Goal: Task Accomplishment & Management: Use online tool/utility

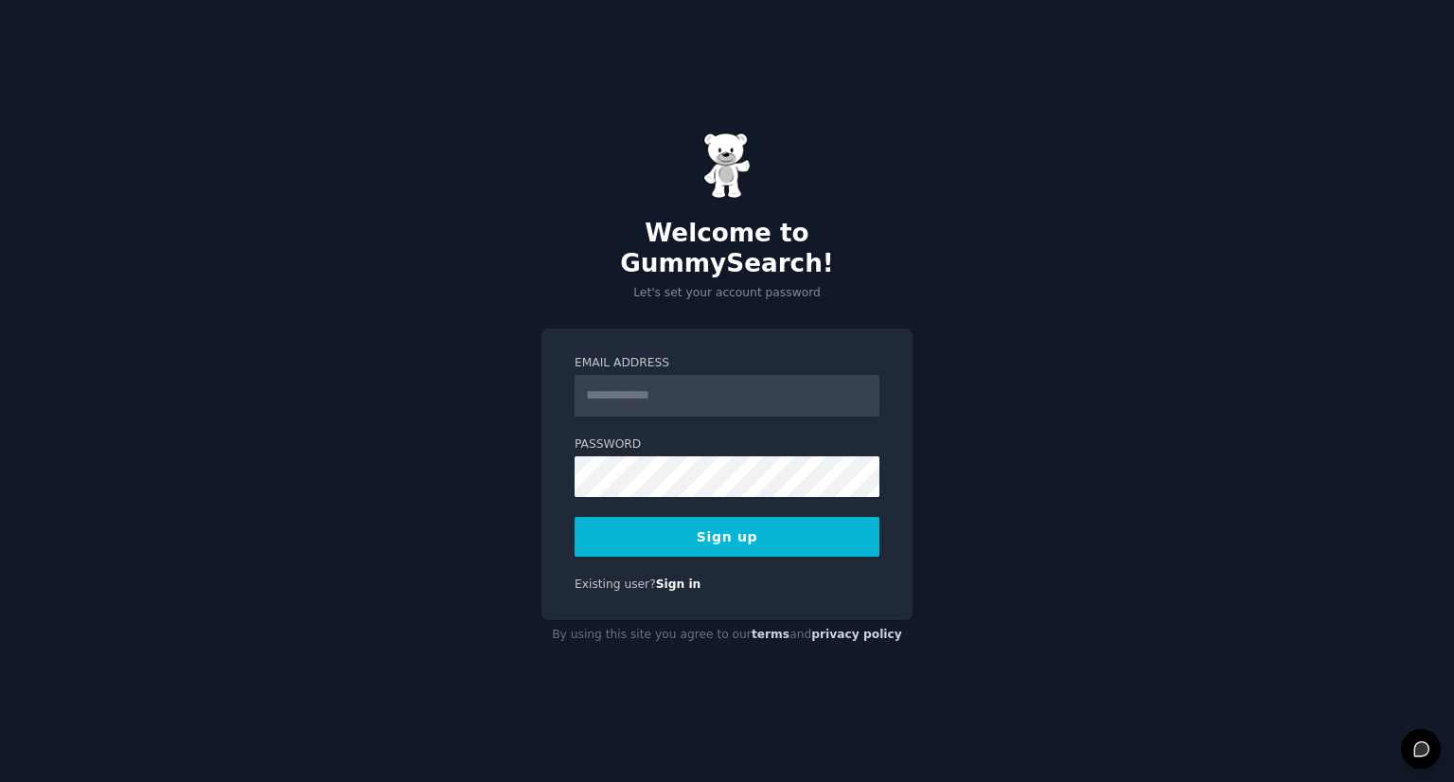
click at [747, 375] on input "Email Address" at bounding box center [727, 396] width 305 height 42
type input "**********"
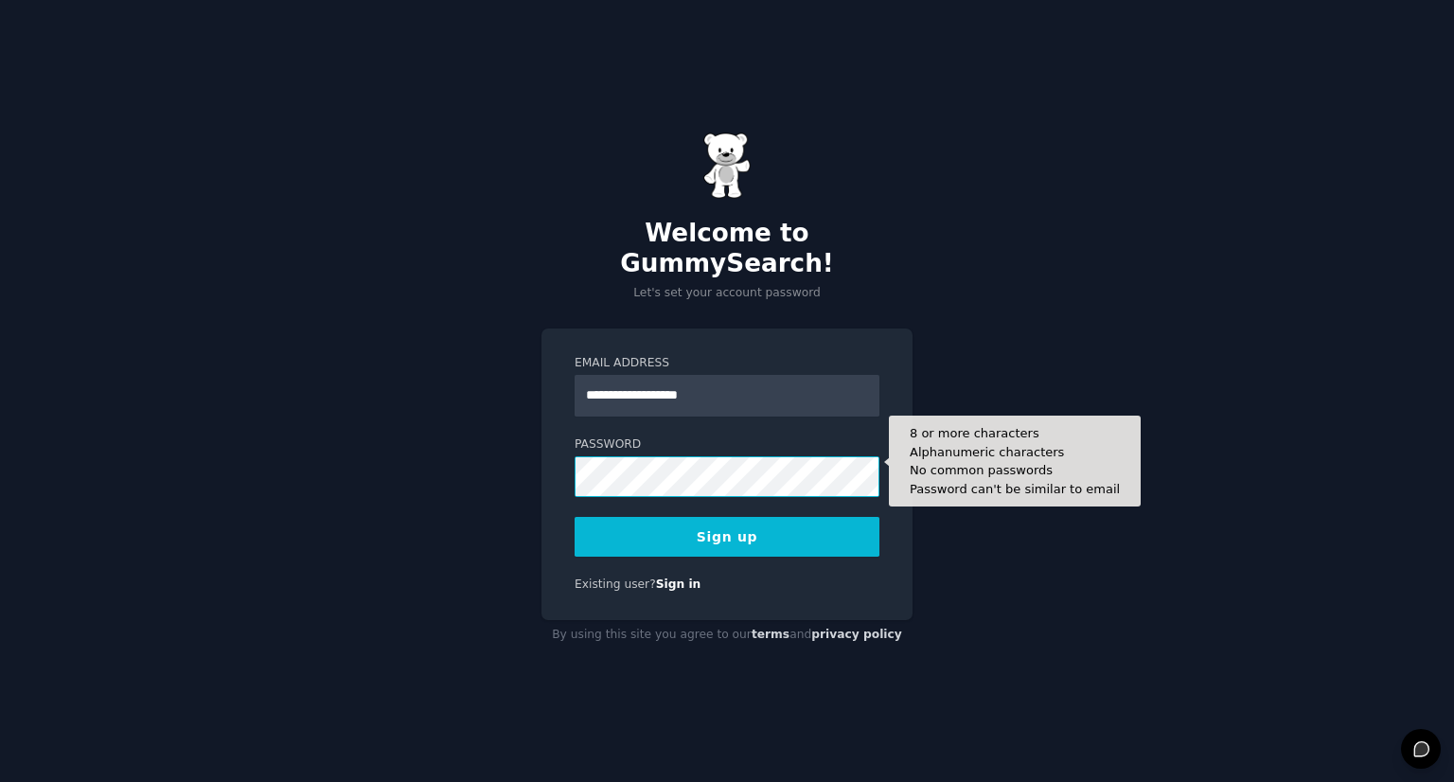
click at [575, 517] on button "Sign up" at bounding box center [727, 537] width 305 height 40
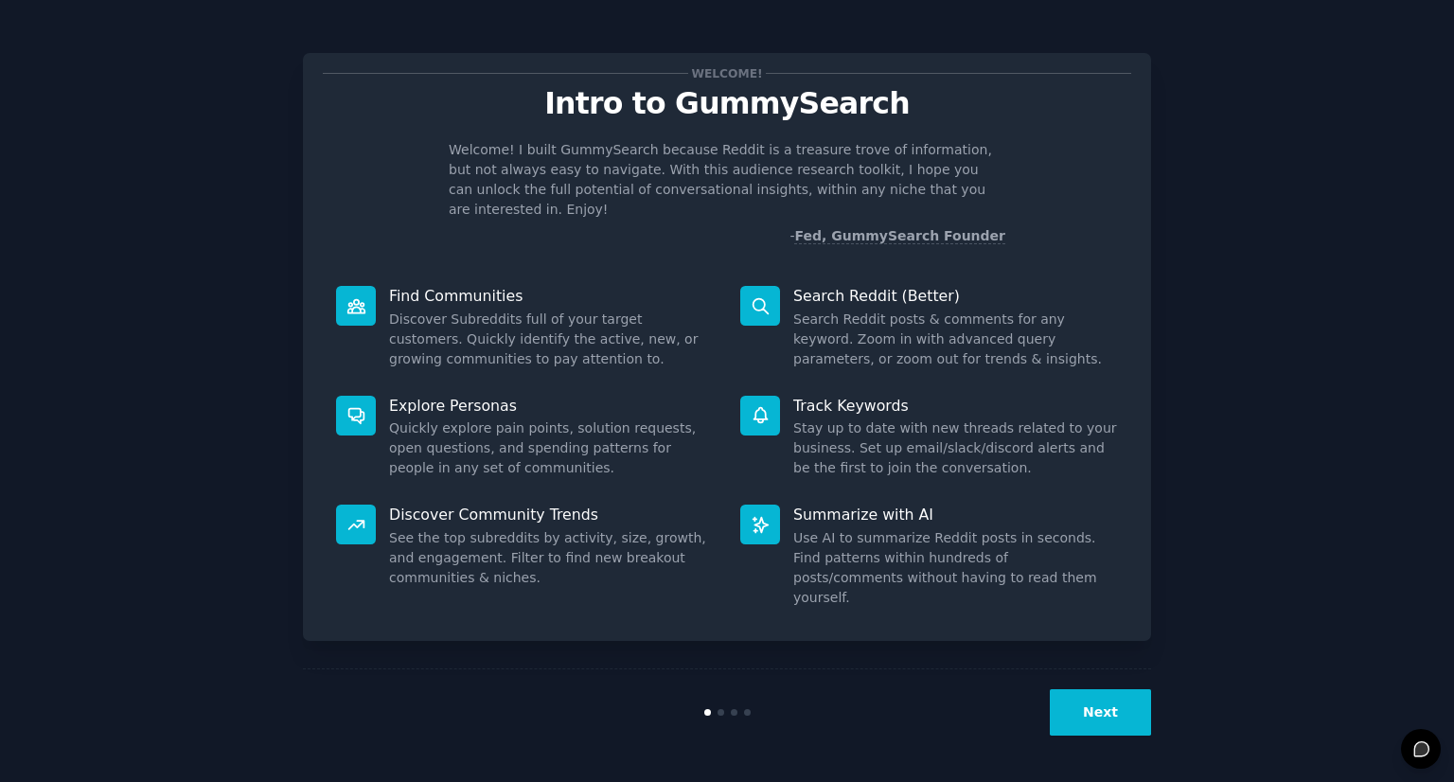
click at [1096, 709] on button "Next" at bounding box center [1100, 712] width 101 height 46
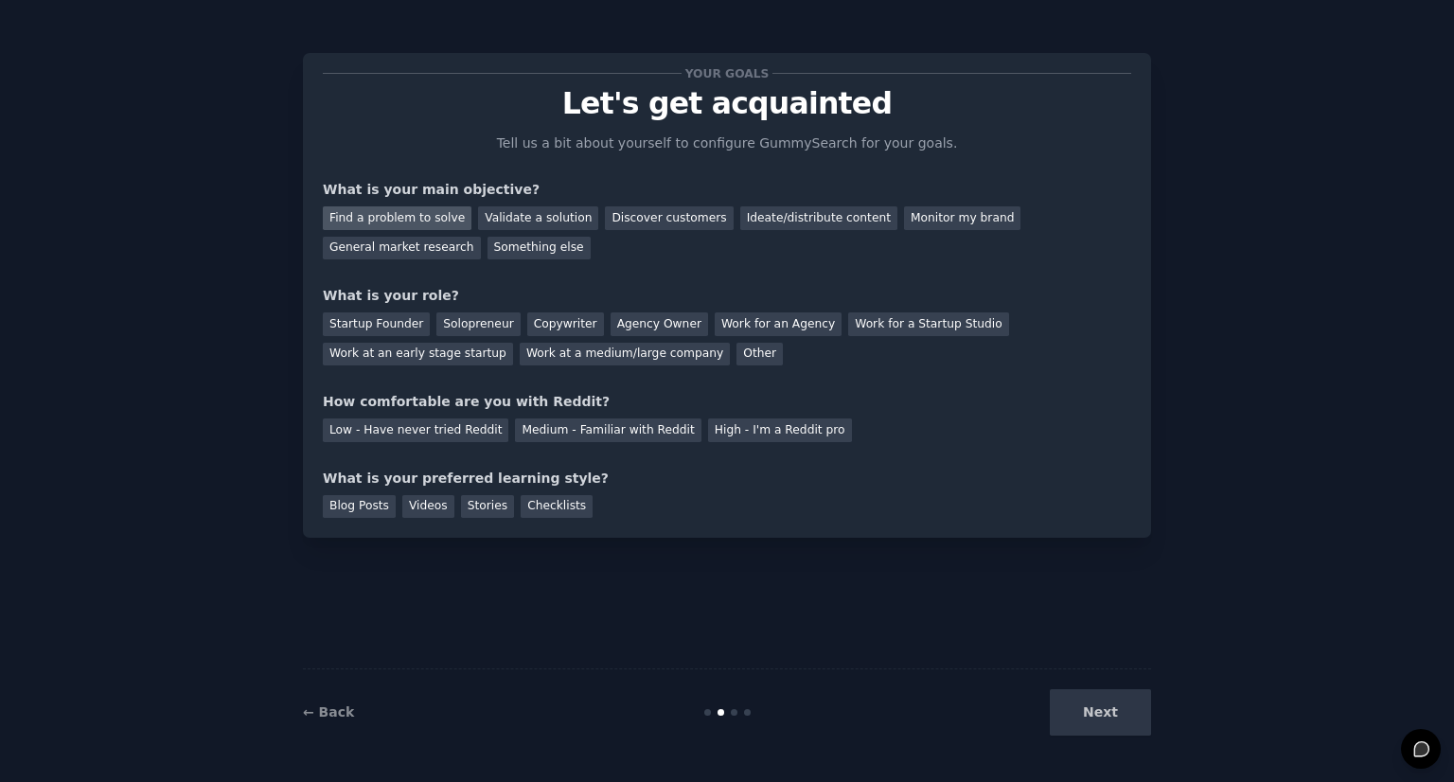
click at [431, 220] on div "Find a problem to solve" at bounding box center [397, 218] width 149 height 24
click at [549, 217] on div "Validate a solution" at bounding box center [538, 218] width 120 height 24
click at [656, 198] on div "What is your main objective?" at bounding box center [727, 190] width 808 height 20
click at [405, 218] on div "Find a problem to solve" at bounding box center [397, 218] width 149 height 24
click at [394, 320] on div "Startup Founder" at bounding box center [376, 324] width 107 height 24
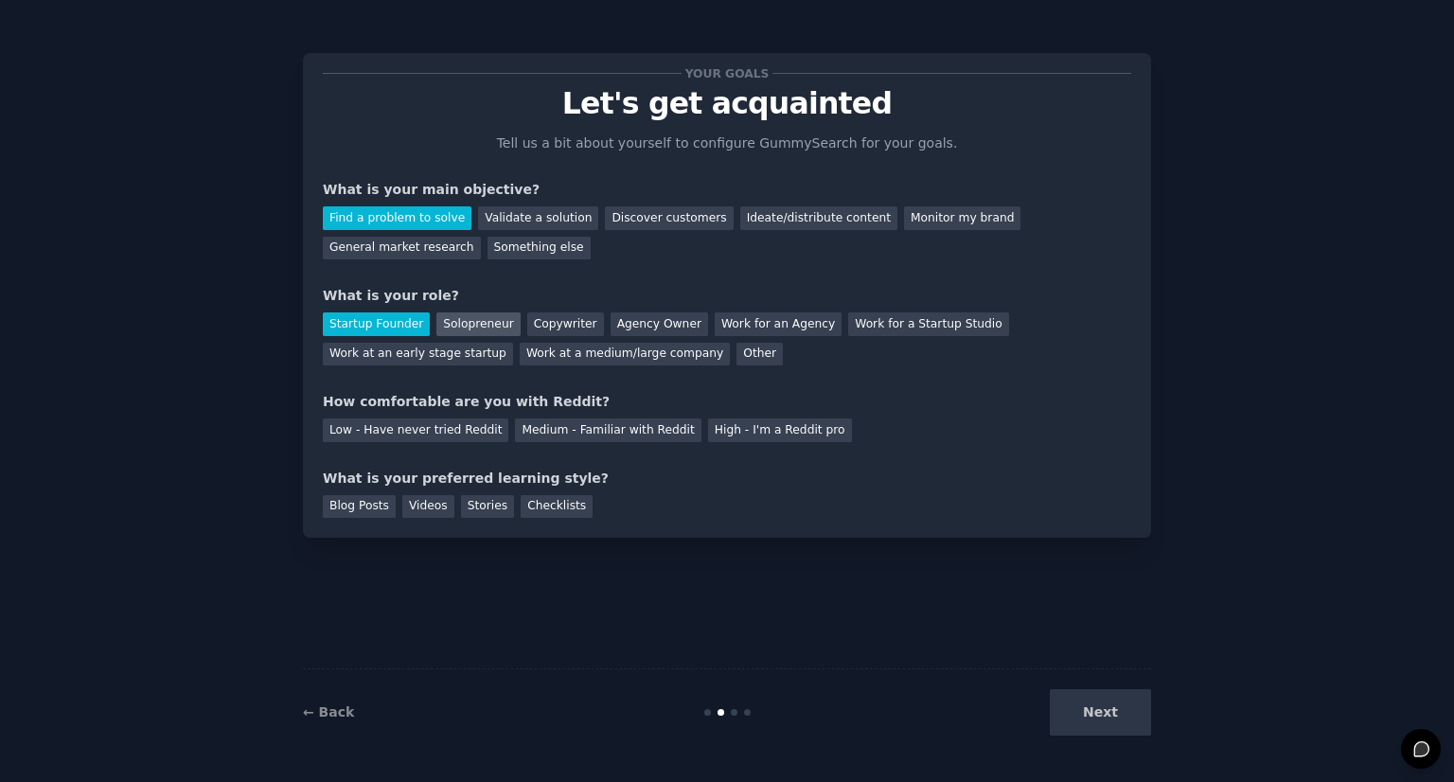
click at [470, 323] on div "Solopreneur" at bounding box center [477, 324] width 83 height 24
click at [533, 428] on div "Medium - Familiar with Reddit" at bounding box center [608, 430] width 186 height 24
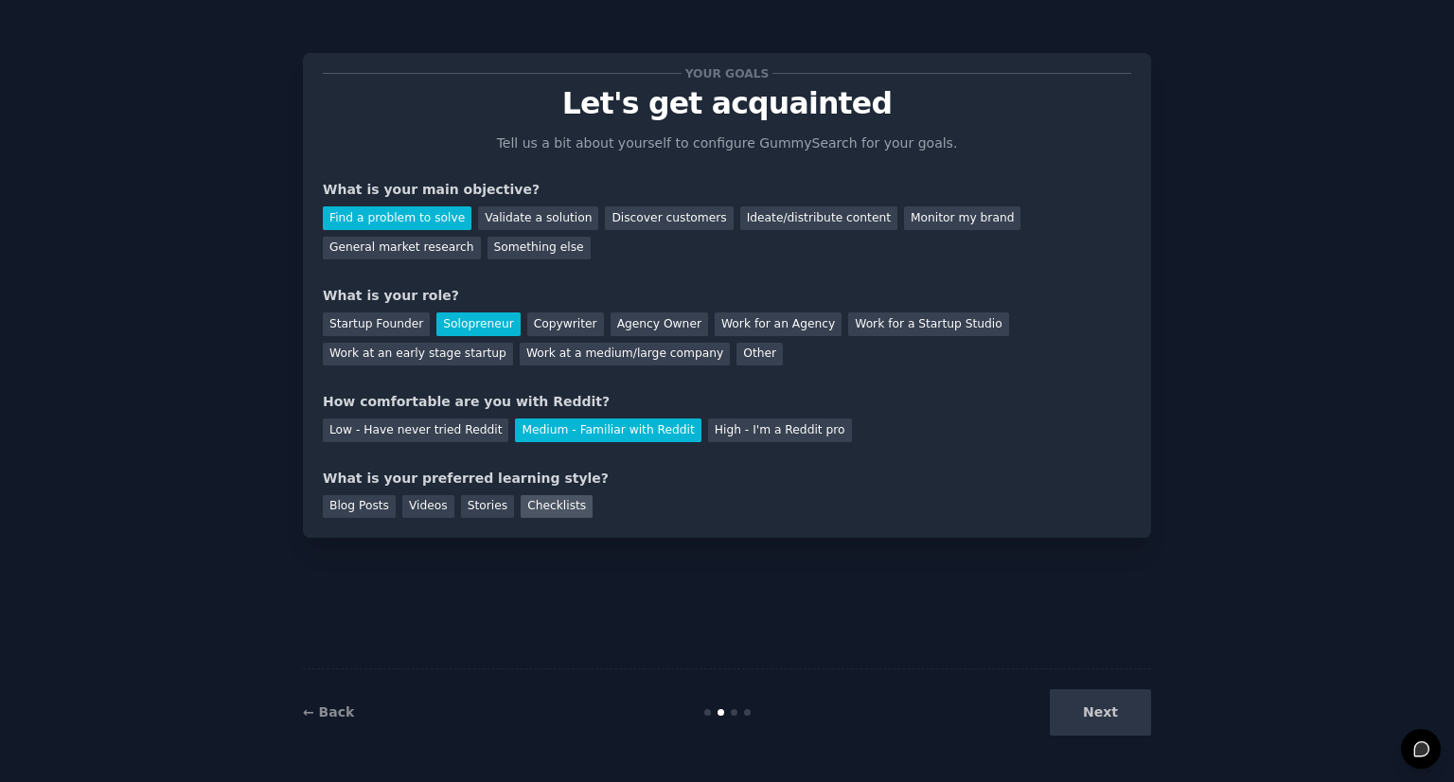
click at [552, 509] on div "Checklists" at bounding box center [557, 507] width 72 height 24
click at [1104, 719] on button "Next" at bounding box center [1100, 712] width 101 height 46
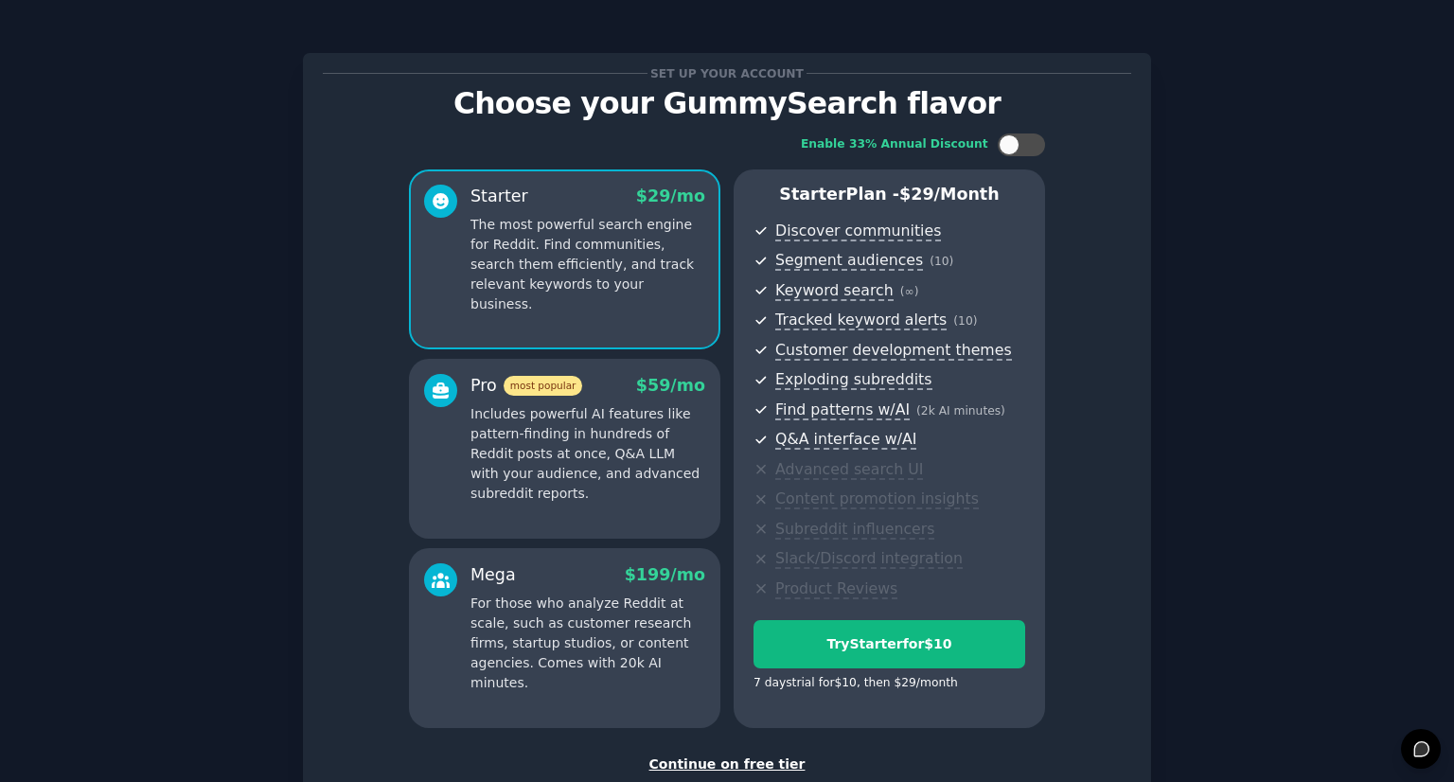
click at [677, 431] on p "Includes powerful AI features like pattern-finding in hundreds of Reddit posts …" at bounding box center [587, 453] width 235 height 99
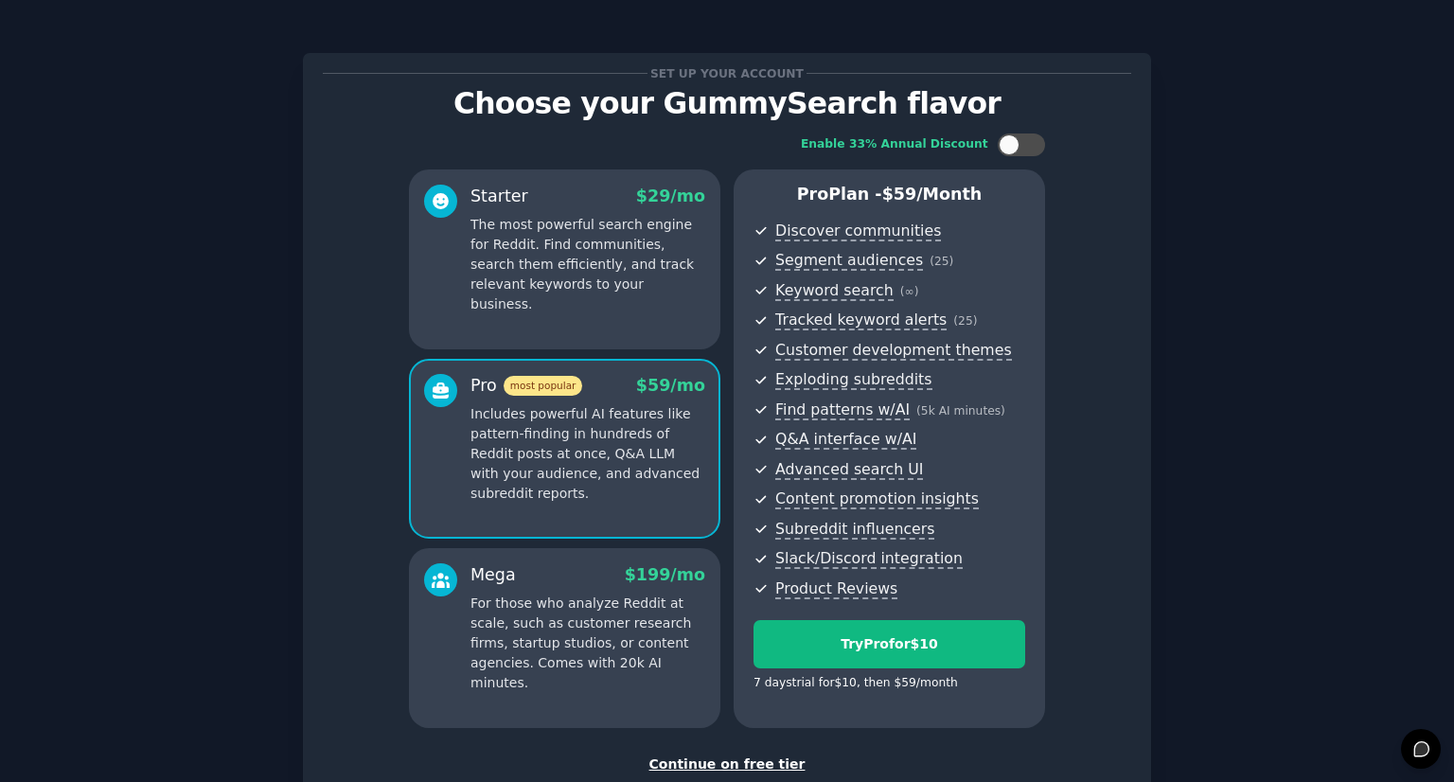
click at [655, 281] on p "The most powerful search engine for Reddit. Find communities, search them effic…" at bounding box center [587, 264] width 235 height 99
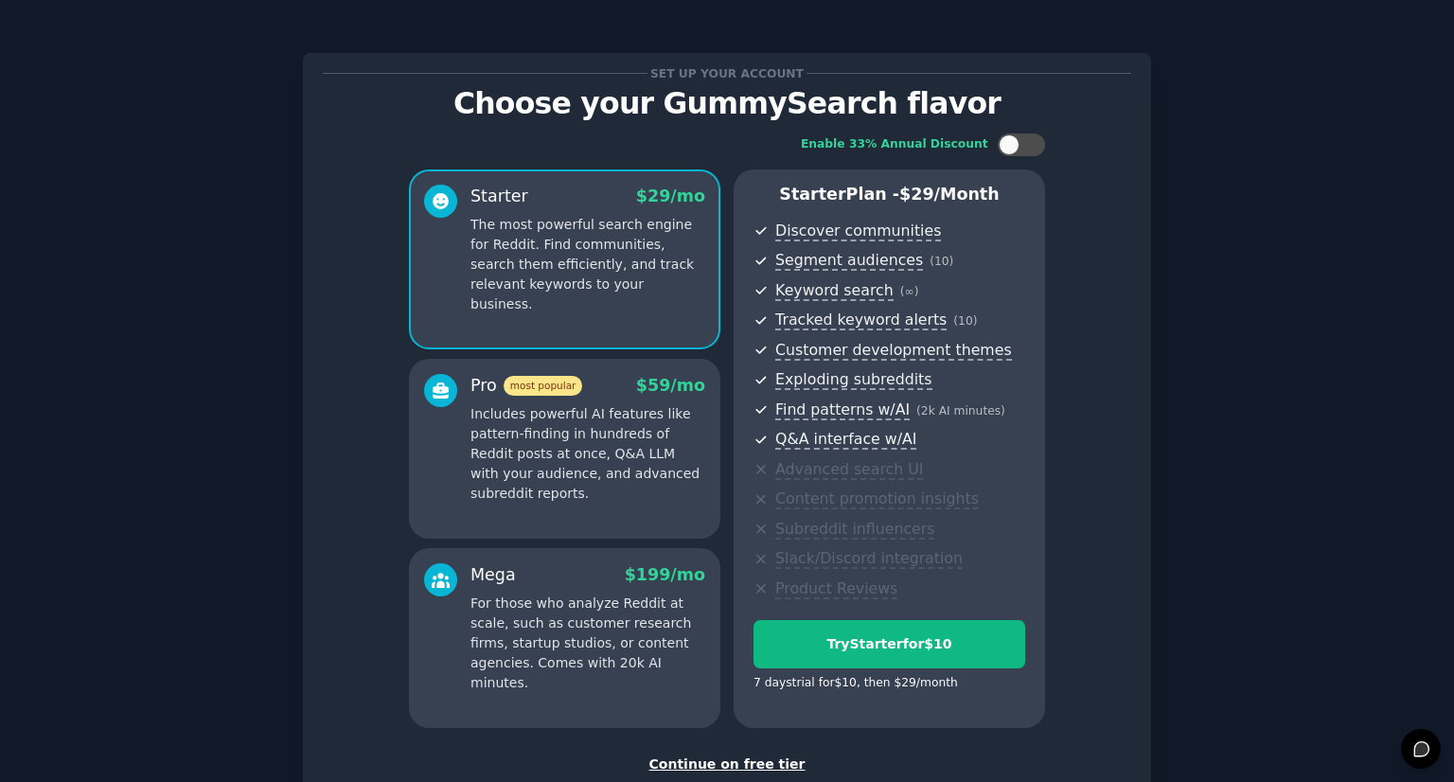
click at [671, 405] on p "Includes powerful AI features like pattern-finding in hundreds of Reddit posts …" at bounding box center [587, 453] width 235 height 99
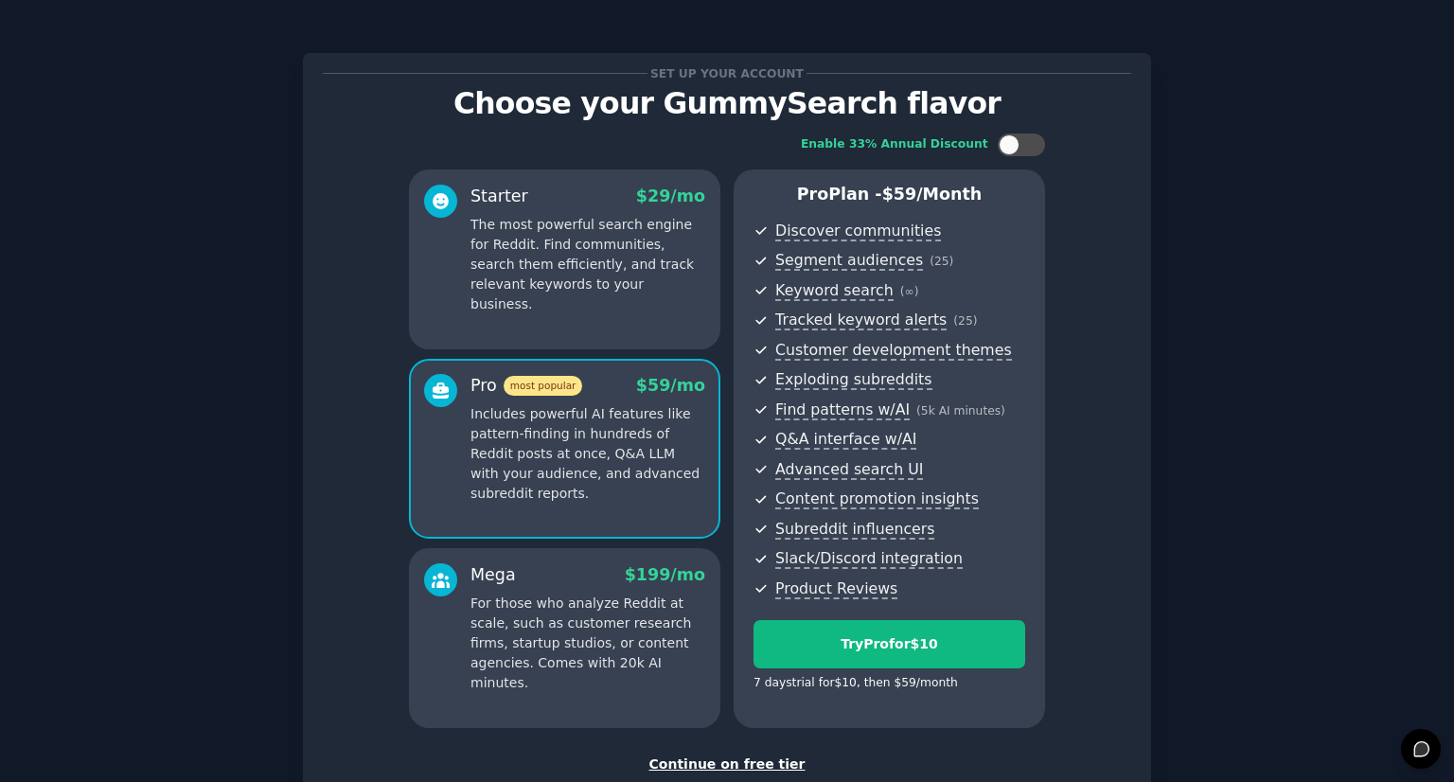
click at [674, 260] on p "The most powerful search engine for Reddit. Find communities, search them effic…" at bounding box center [587, 264] width 235 height 99
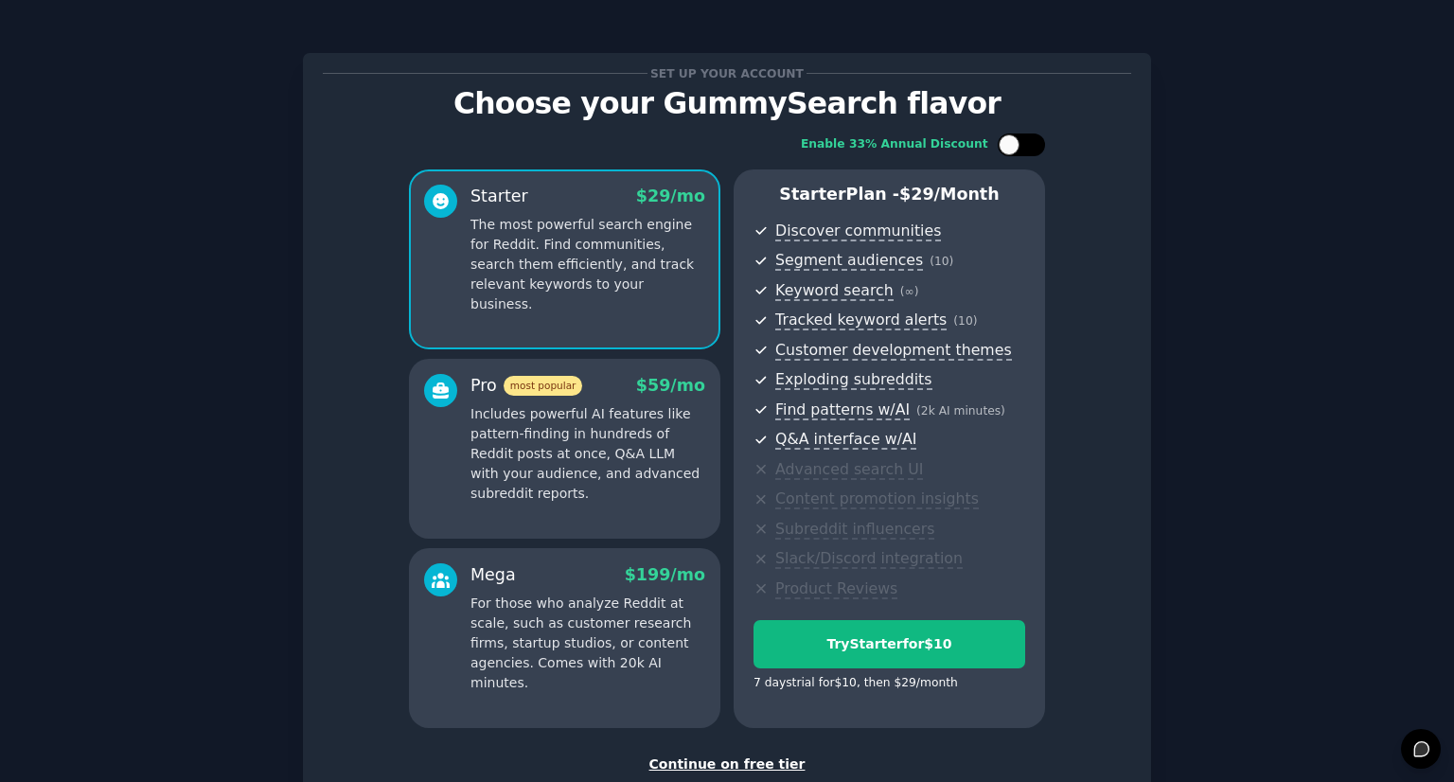
click at [1007, 142] on div at bounding box center [1009, 144] width 21 height 21
click at [1026, 142] on div at bounding box center [1033, 144] width 21 height 21
click at [1026, 142] on div at bounding box center [1030, 144] width 9 height 9
click at [1026, 142] on div at bounding box center [1033, 144] width 21 height 21
click at [1026, 142] on div at bounding box center [1030, 144] width 9 height 9
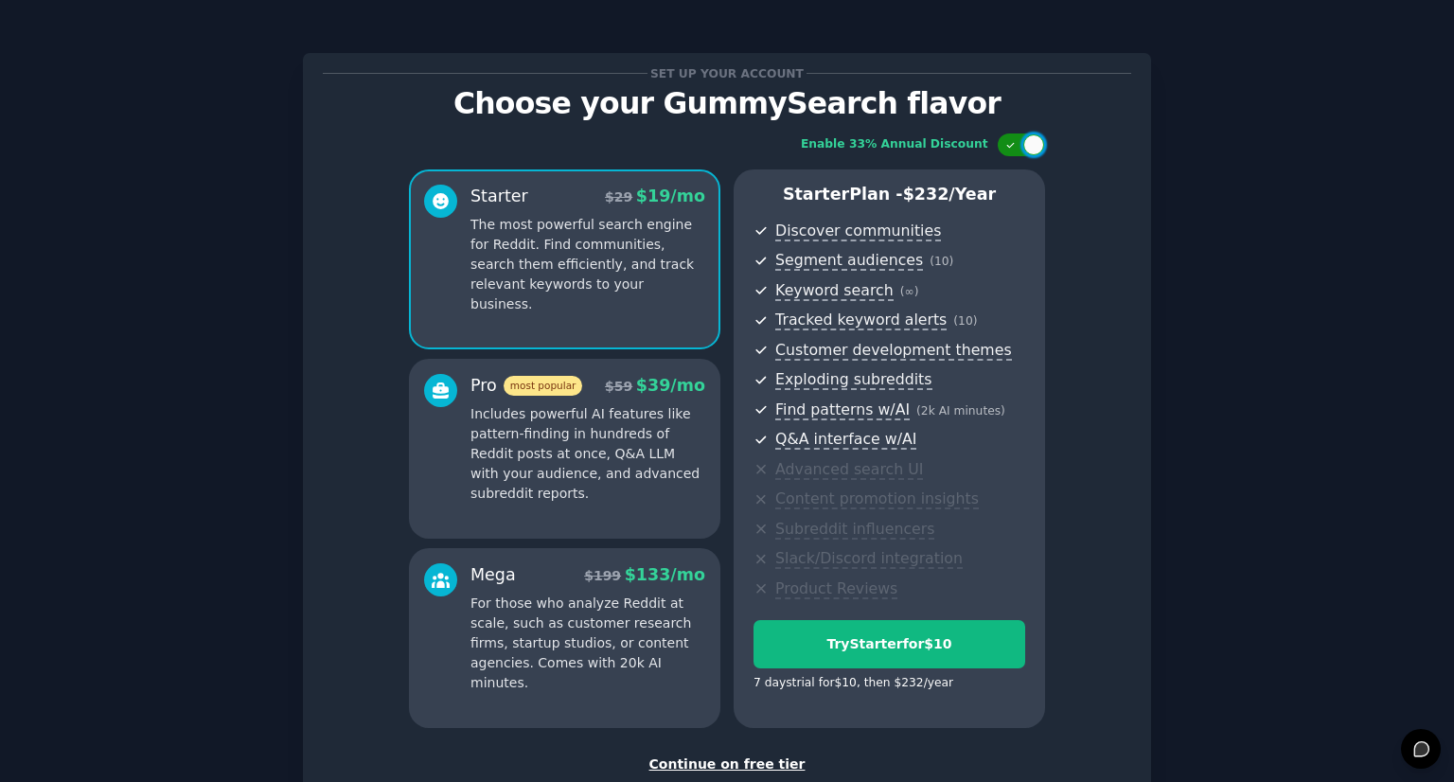
click at [1026, 142] on div at bounding box center [1033, 144] width 21 height 21
click at [1026, 142] on div at bounding box center [1030, 144] width 9 height 9
click at [1026, 142] on div at bounding box center [1033, 144] width 21 height 21
checkbox input "false"
click at [611, 472] on p "Includes powerful AI features like pattern-finding in hundreds of Reddit posts …" at bounding box center [587, 453] width 235 height 99
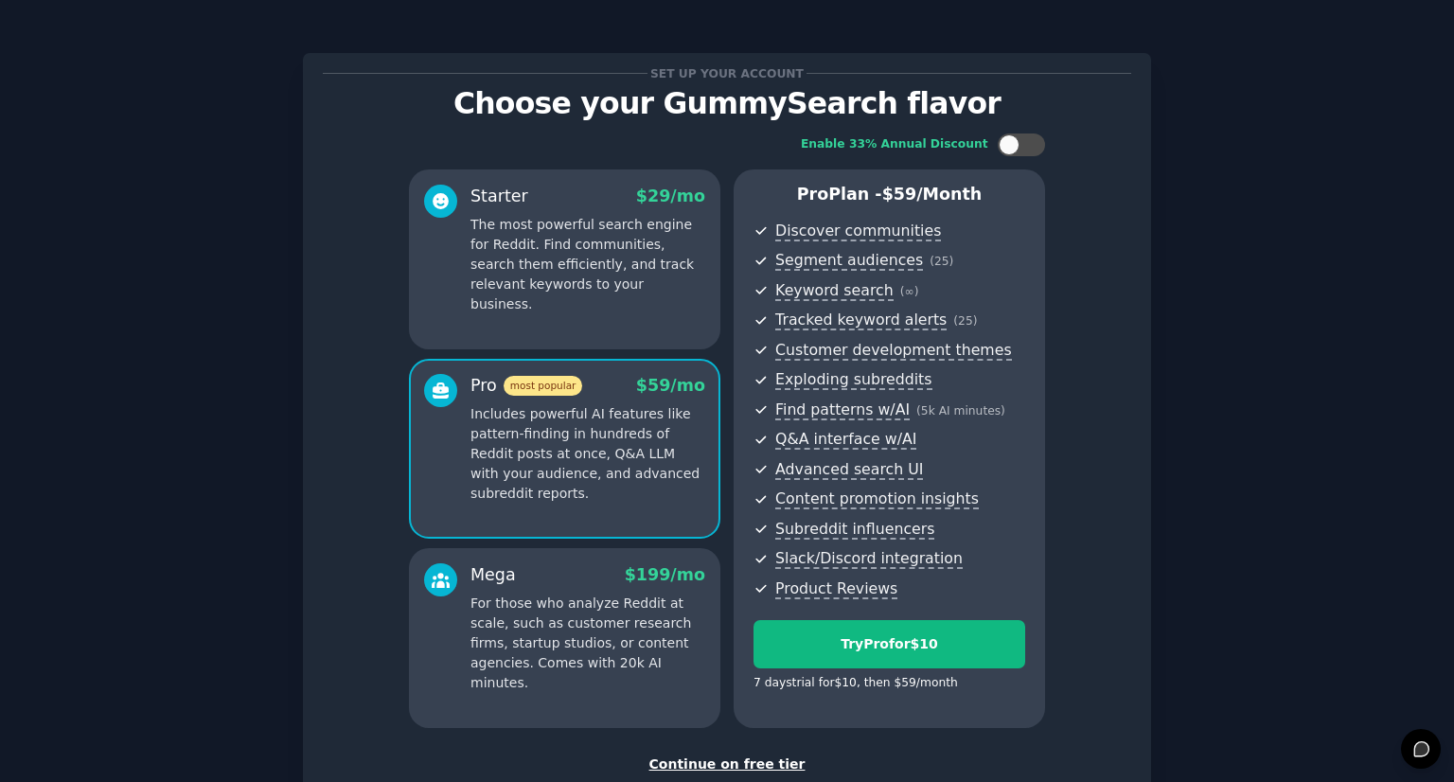
click at [638, 319] on div "Starter $ 29 /mo The most powerful search engine for Reddit. Find communities, …" at bounding box center [564, 259] width 311 height 180
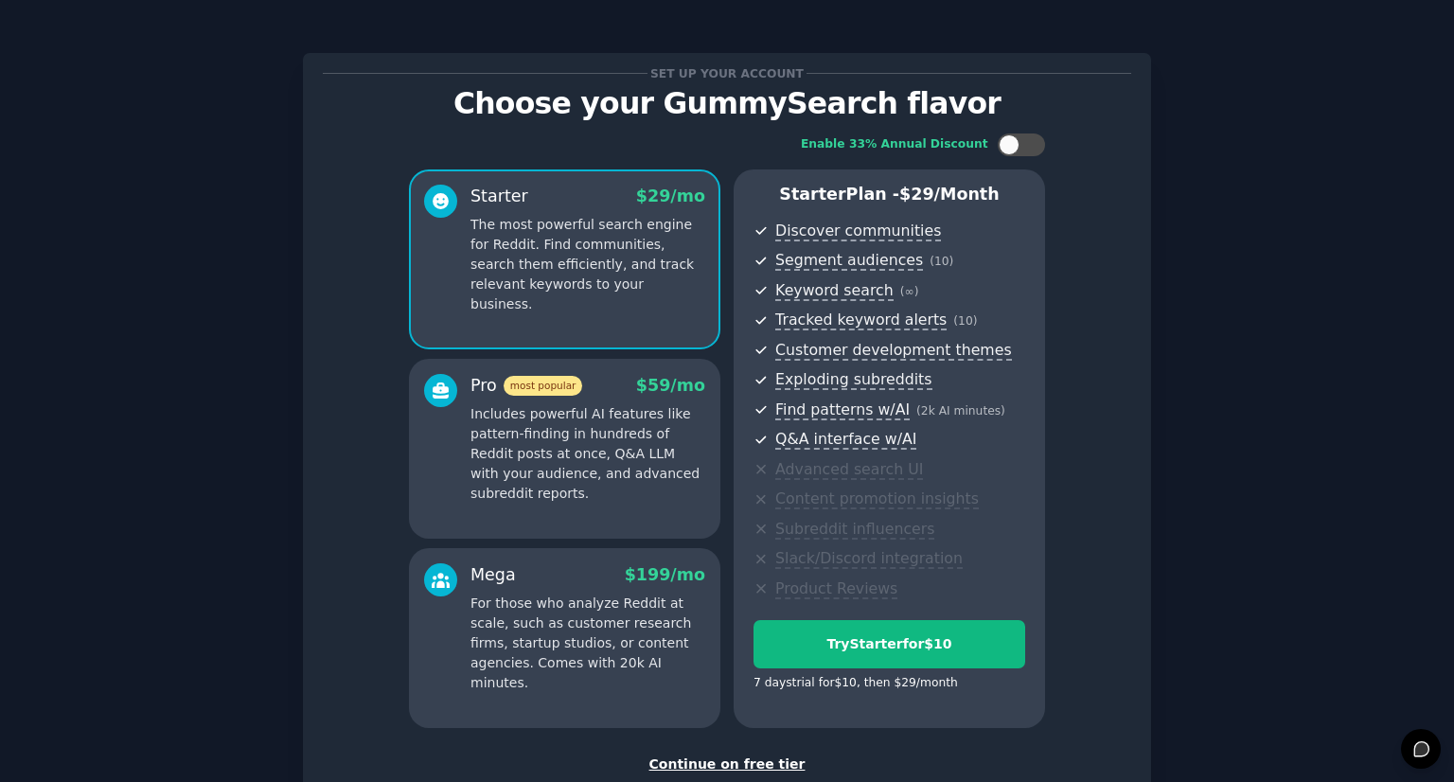
click at [668, 471] on p "Includes powerful AI features like pattern-finding in hundreds of Reddit posts …" at bounding box center [587, 453] width 235 height 99
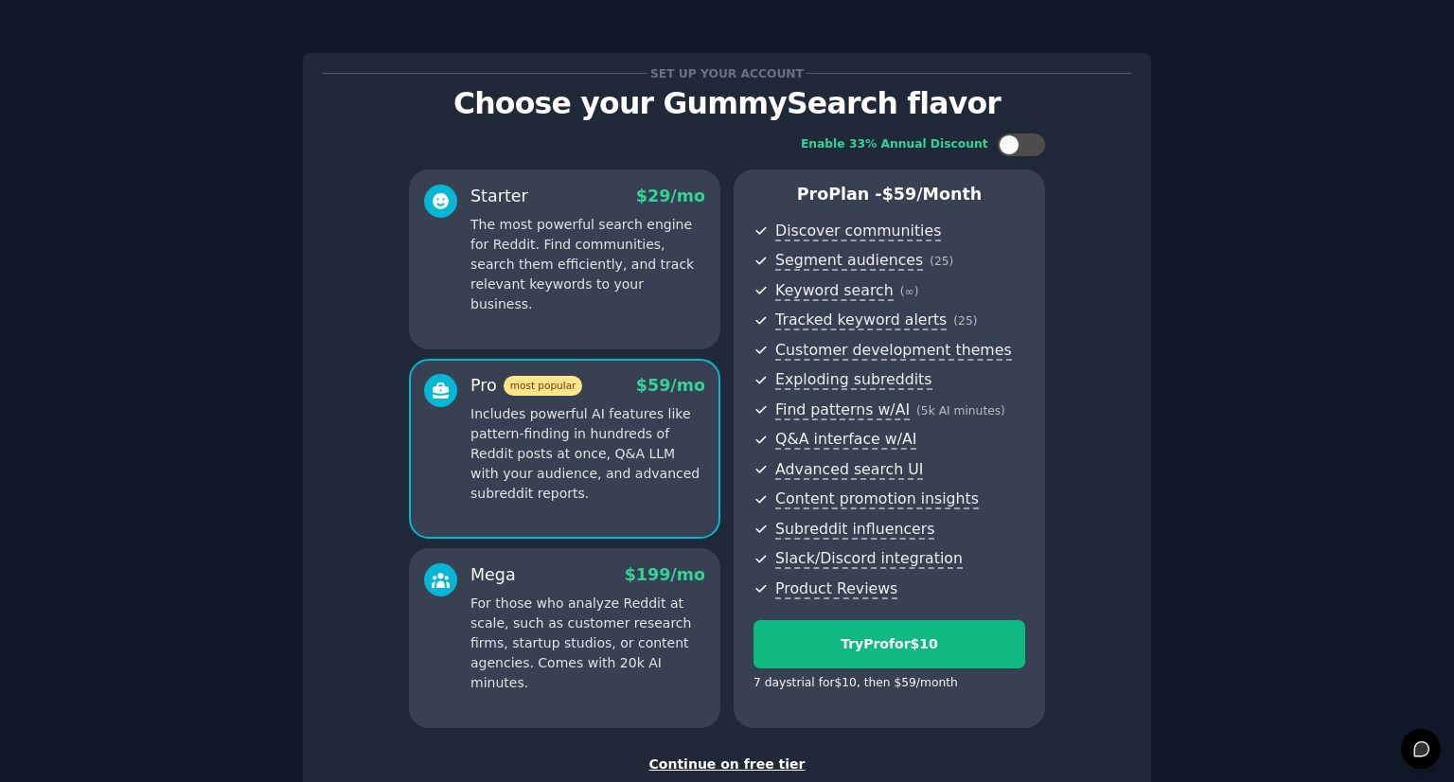
click at [632, 642] on p "For those who analyze Reddit at scale, such as customer research firms, startup…" at bounding box center [587, 642] width 235 height 99
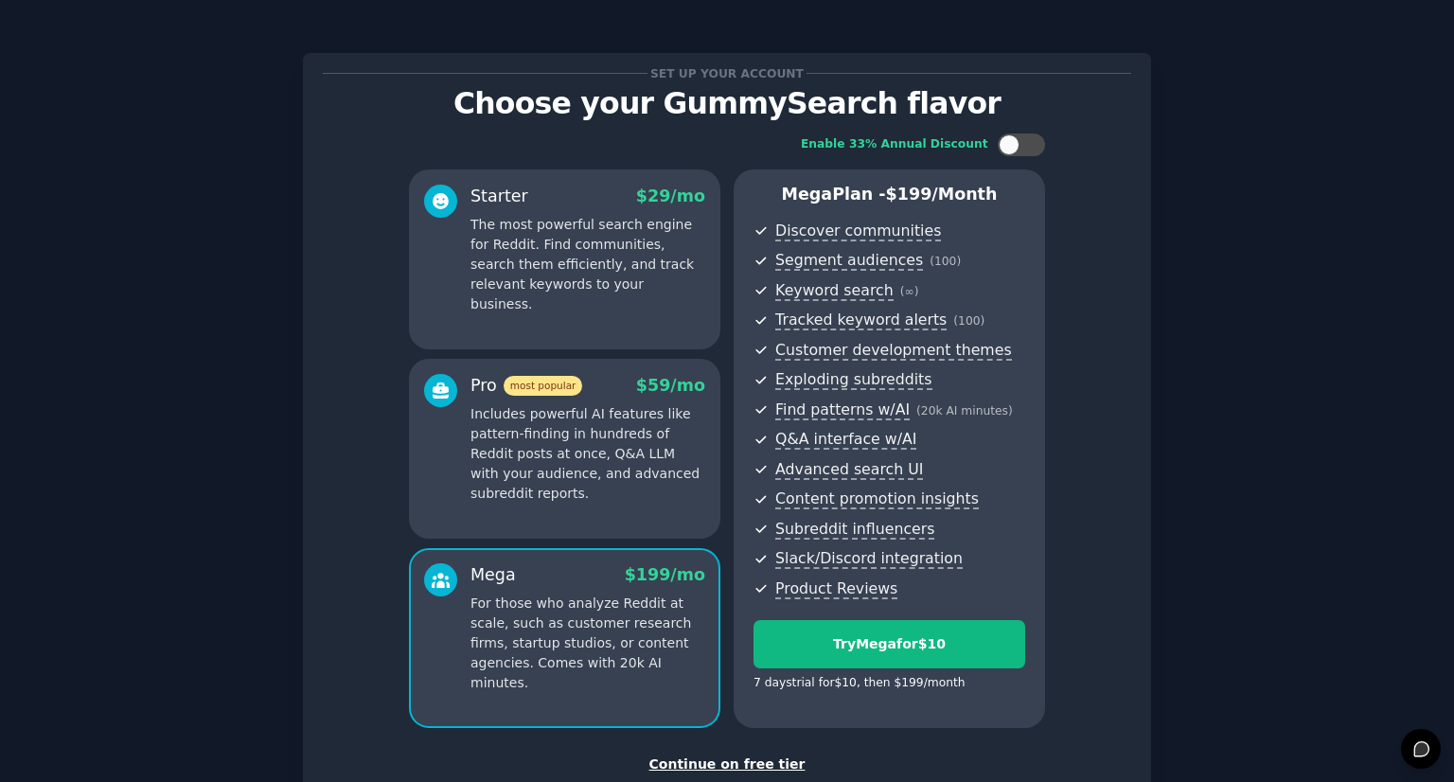
click at [632, 642] on p "For those who analyze Reddit at scale, such as customer research firms, startup…" at bounding box center [587, 642] width 235 height 99
click at [655, 488] on p "Includes powerful AI features like pattern-finding in hundreds of Reddit posts …" at bounding box center [587, 453] width 235 height 99
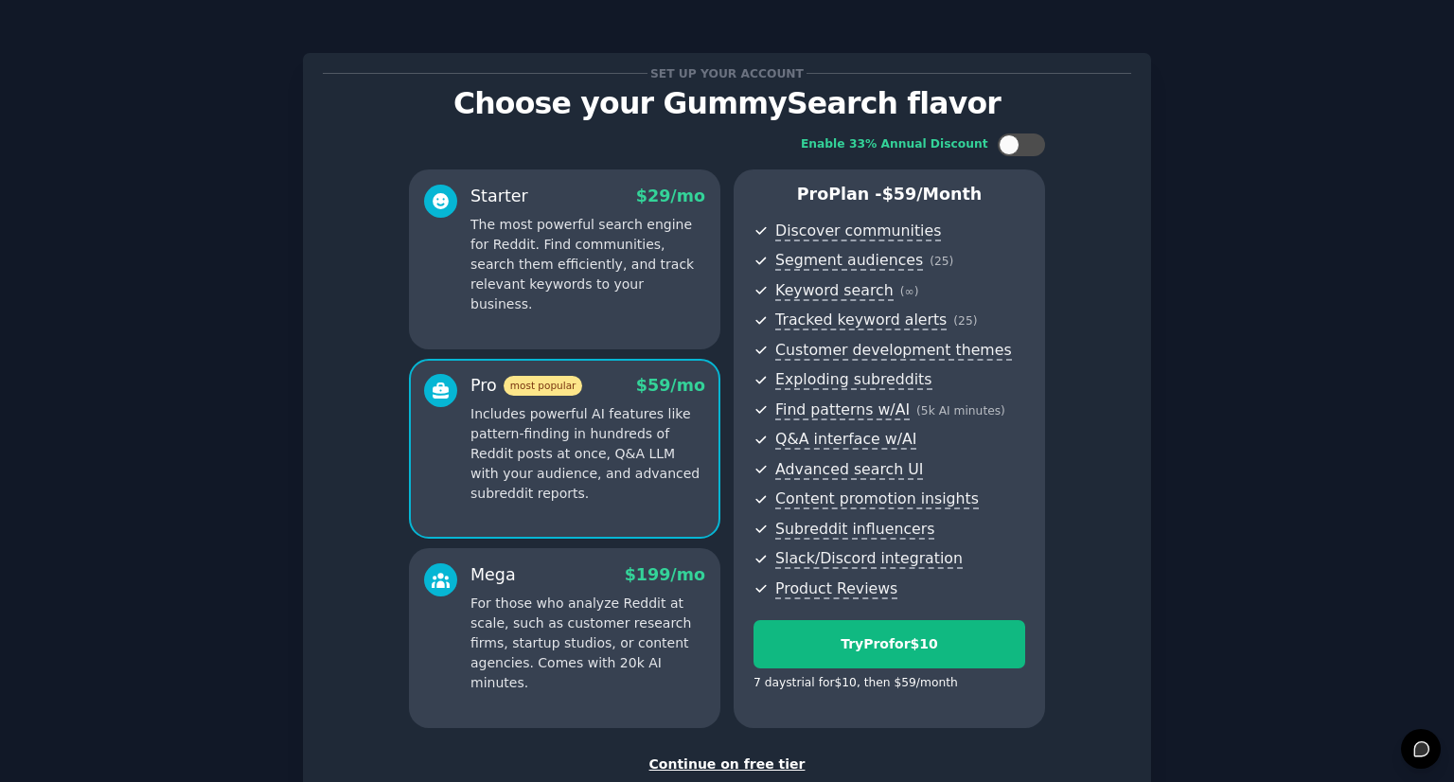
click at [663, 308] on div "Starter $ 29 /mo The most powerful search engine for Reddit. Find communities, …" at bounding box center [564, 259] width 311 height 180
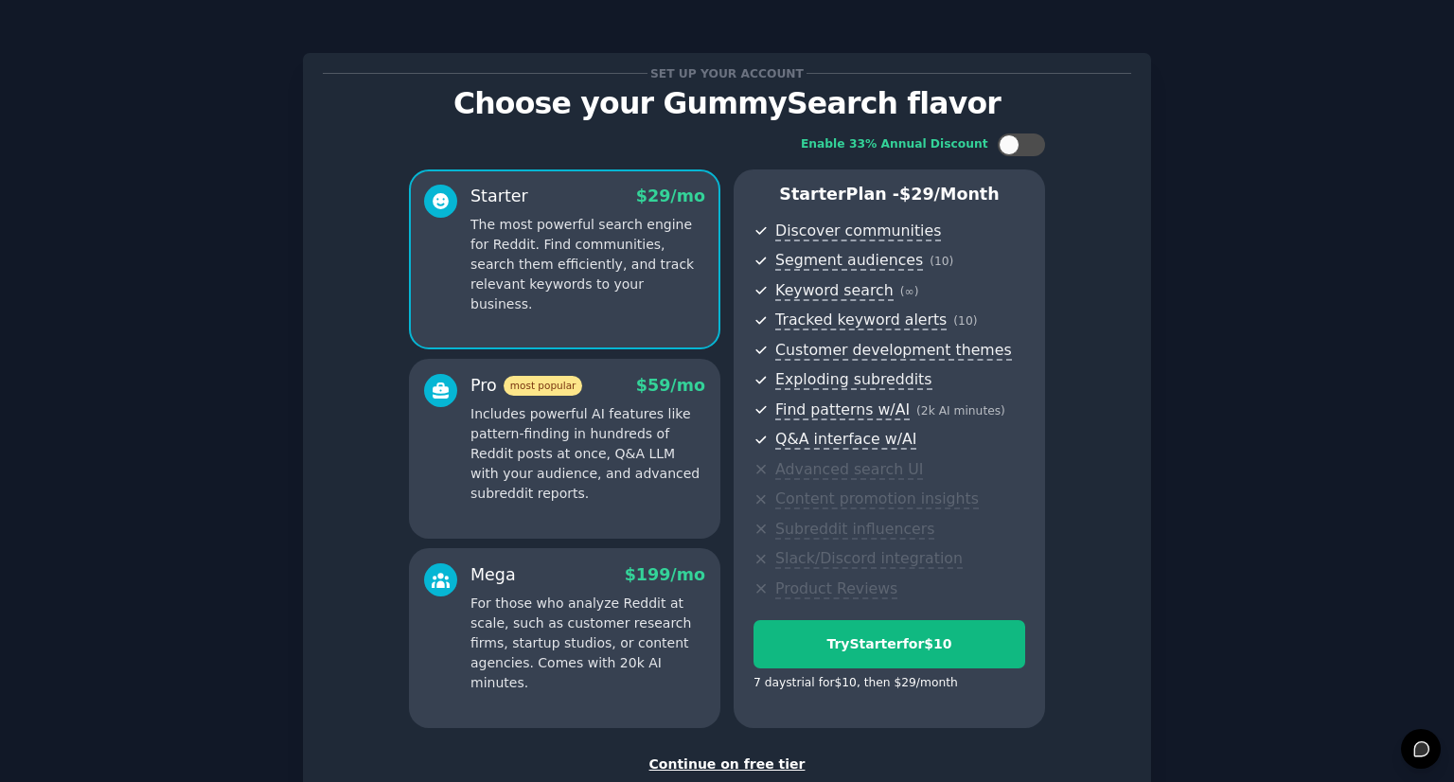
click at [656, 436] on p "Includes powerful AI features like pattern-finding in hundreds of Reddit posts …" at bounding box center [587, 453] width 235 height 99
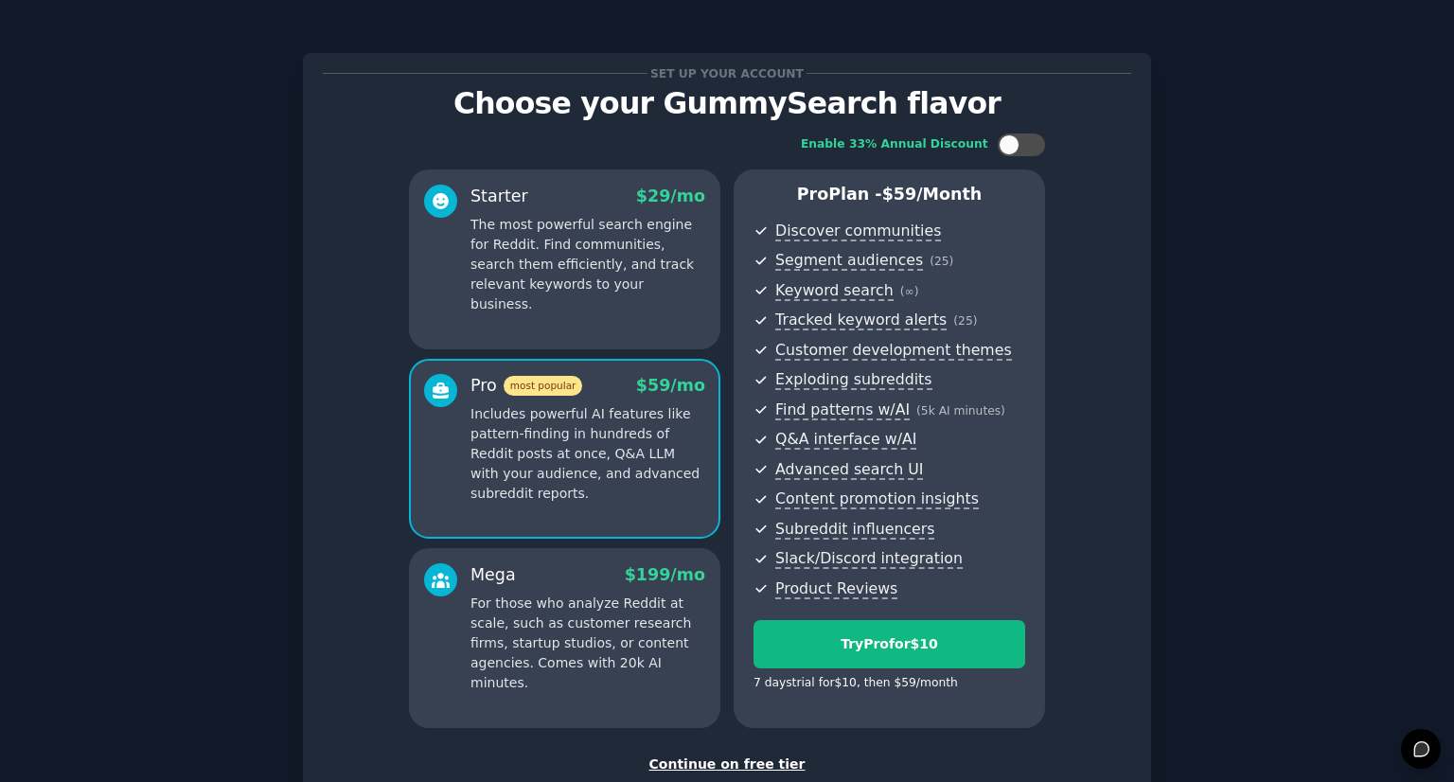
click at [659, 310] on div "Starter $ 29 /mo The most powerful search engine for Reddit. Find communities, …" at bounding box center [564, 259] width 311 height 180
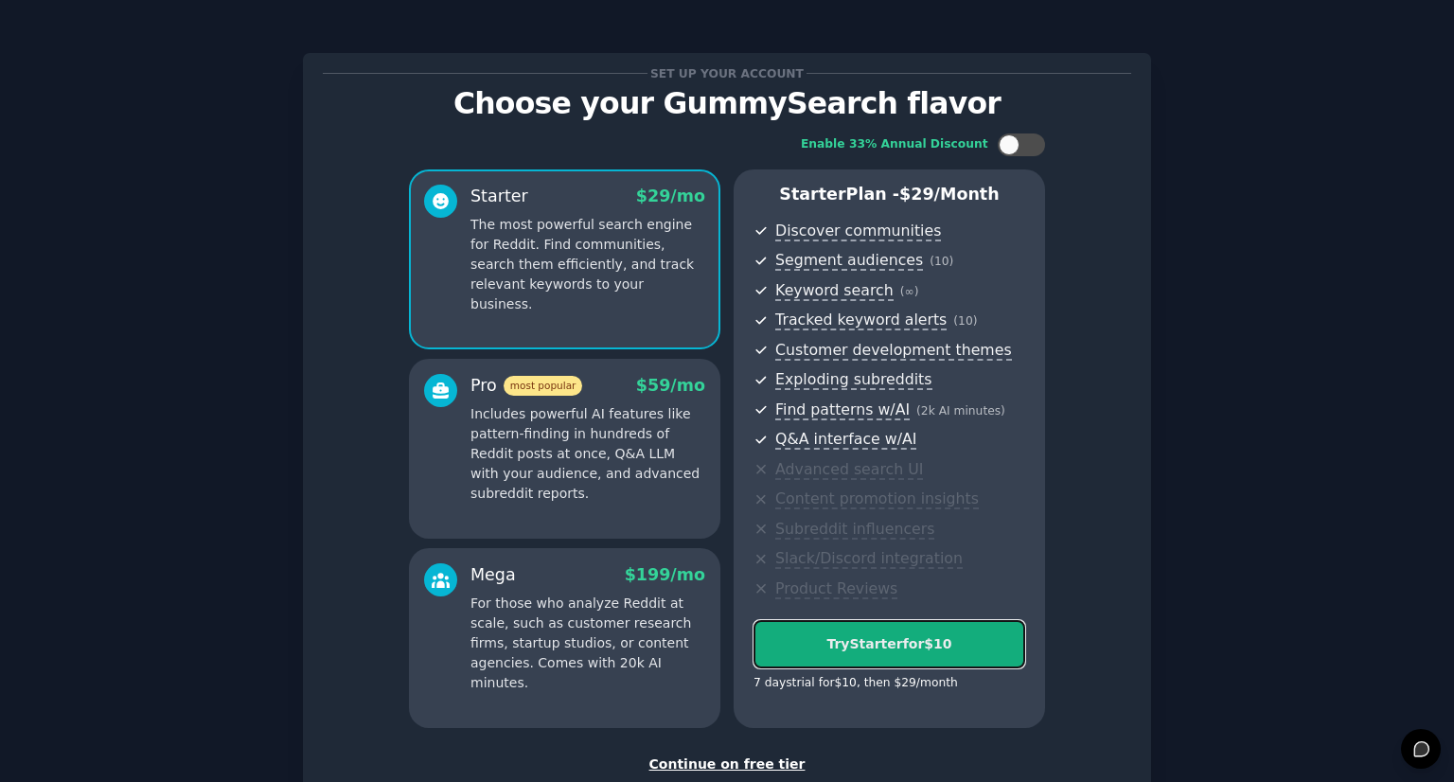
click at [886, 645] on div "Try Starter for $10" at bounding box center [889, 644] width 270 height 20
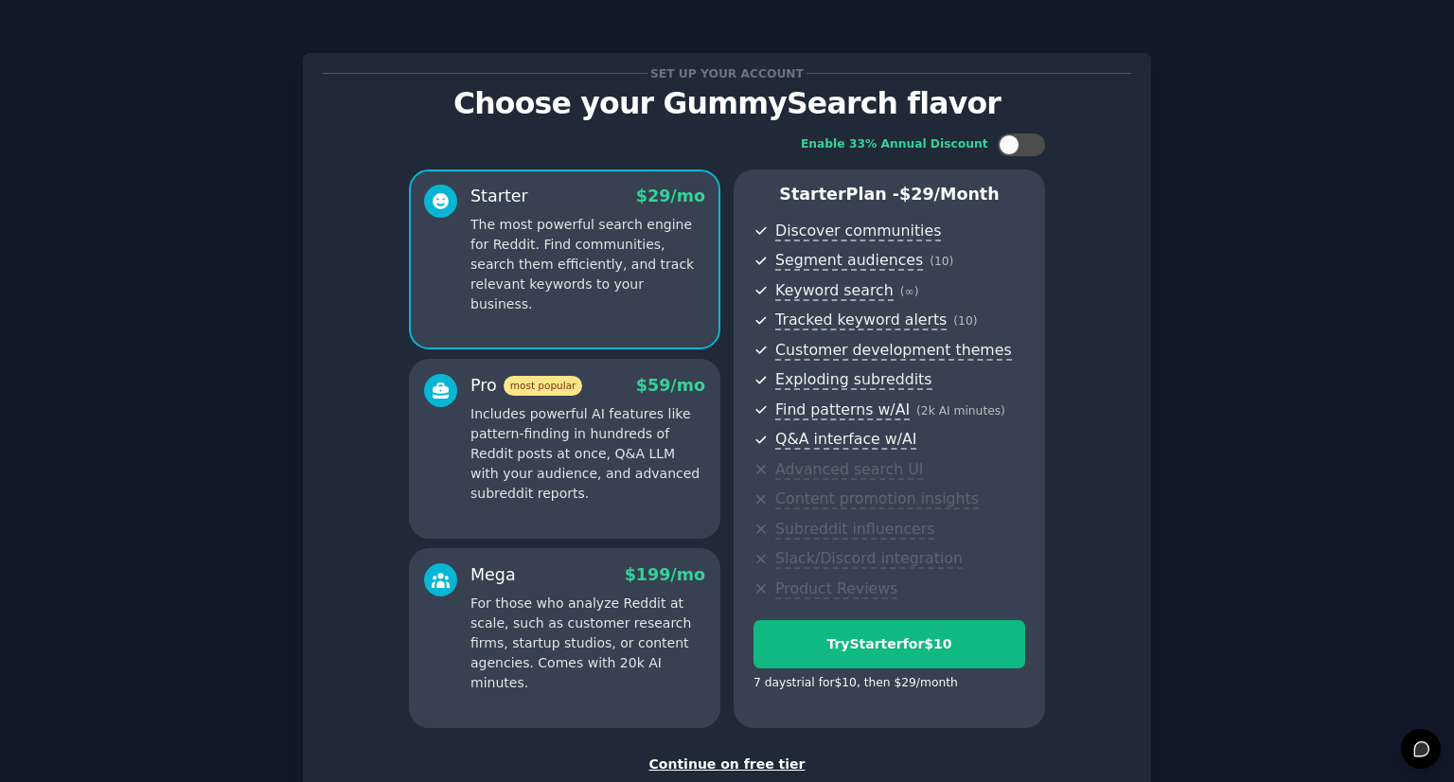
click at [769, 761] on div "Continue on free tier" at bounding box center [727, 764] width 808 height 20
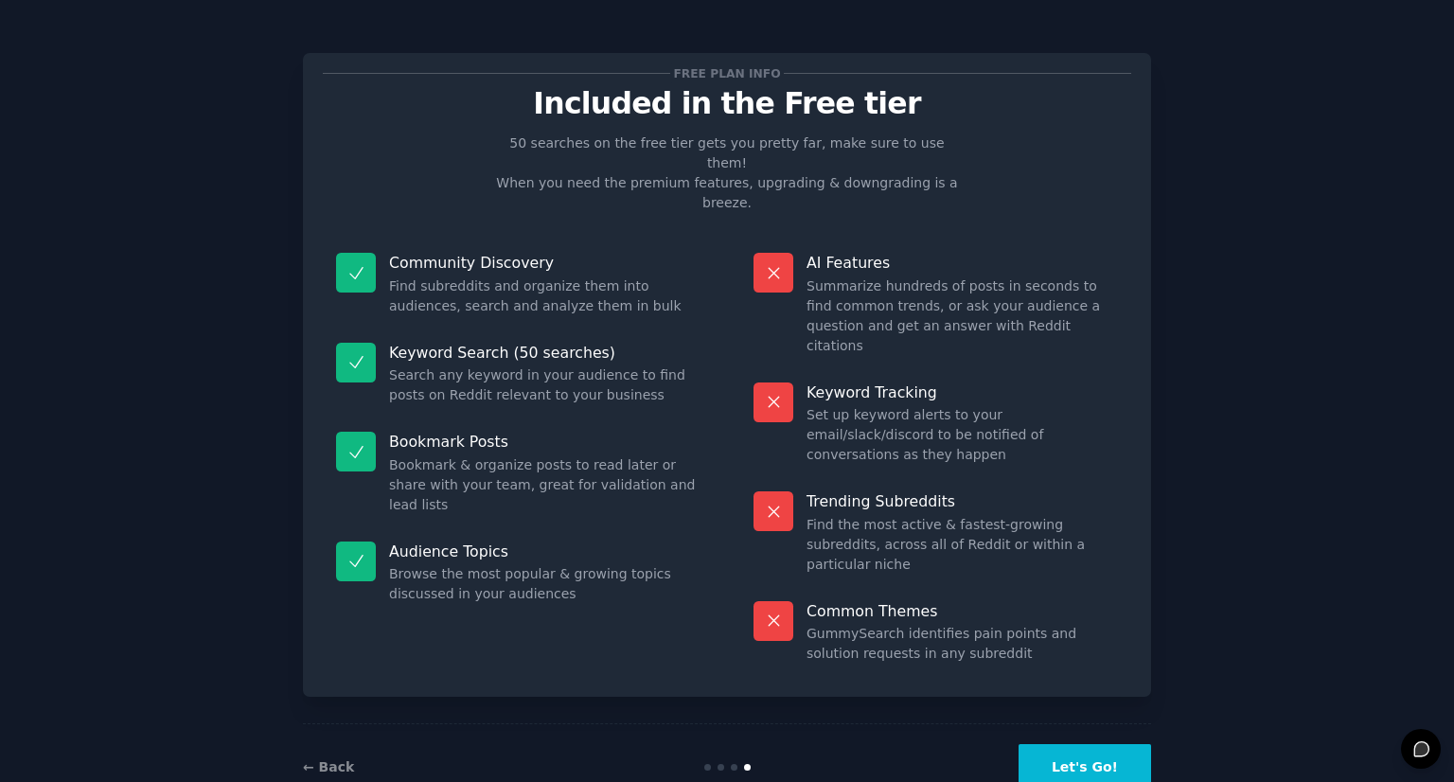
click at [1110, 744] on button "Let's Go!" at bounding box center [1084, 767] width 133 height 46
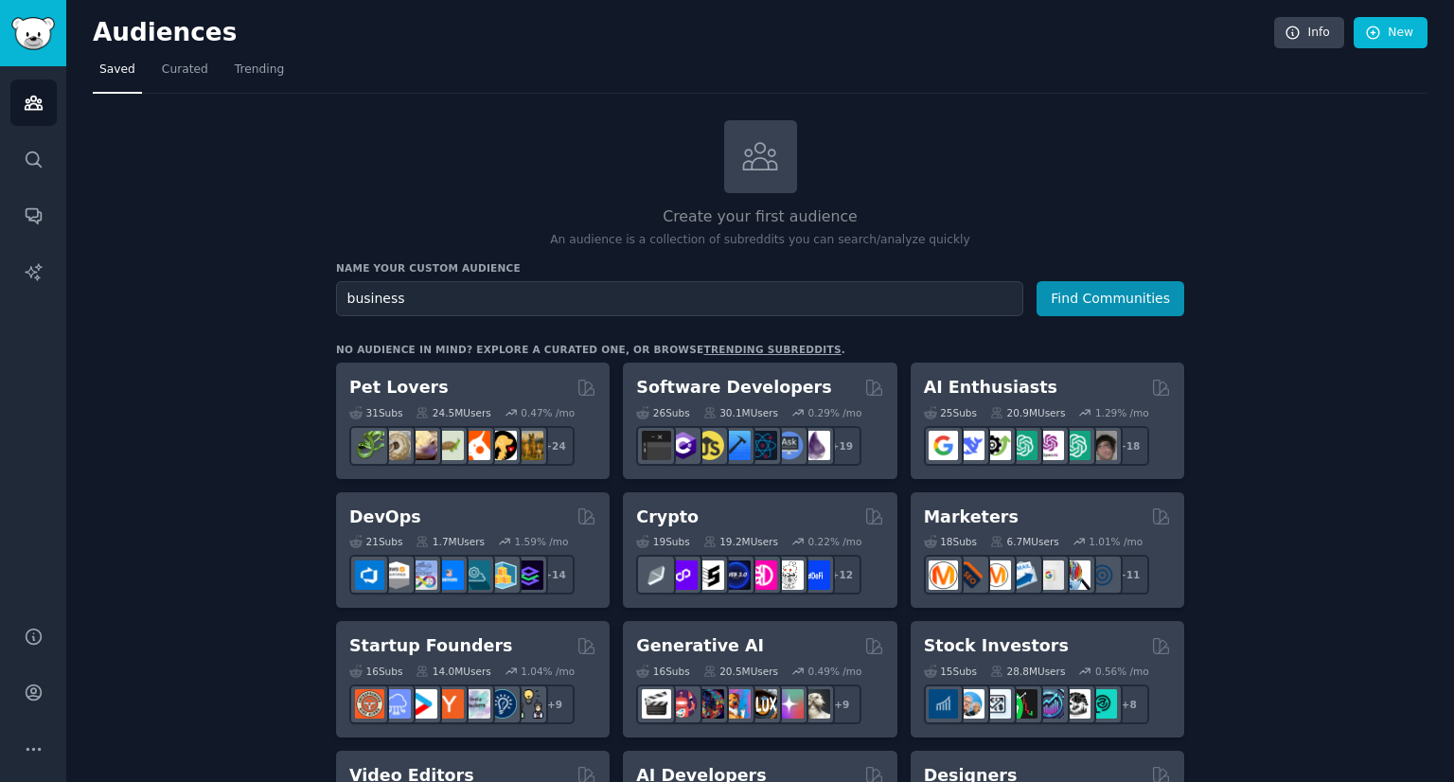
type input "business"
click at [1036, 281] on button "Find Communities" at bounding box center [1110, 298] width 148 height 35
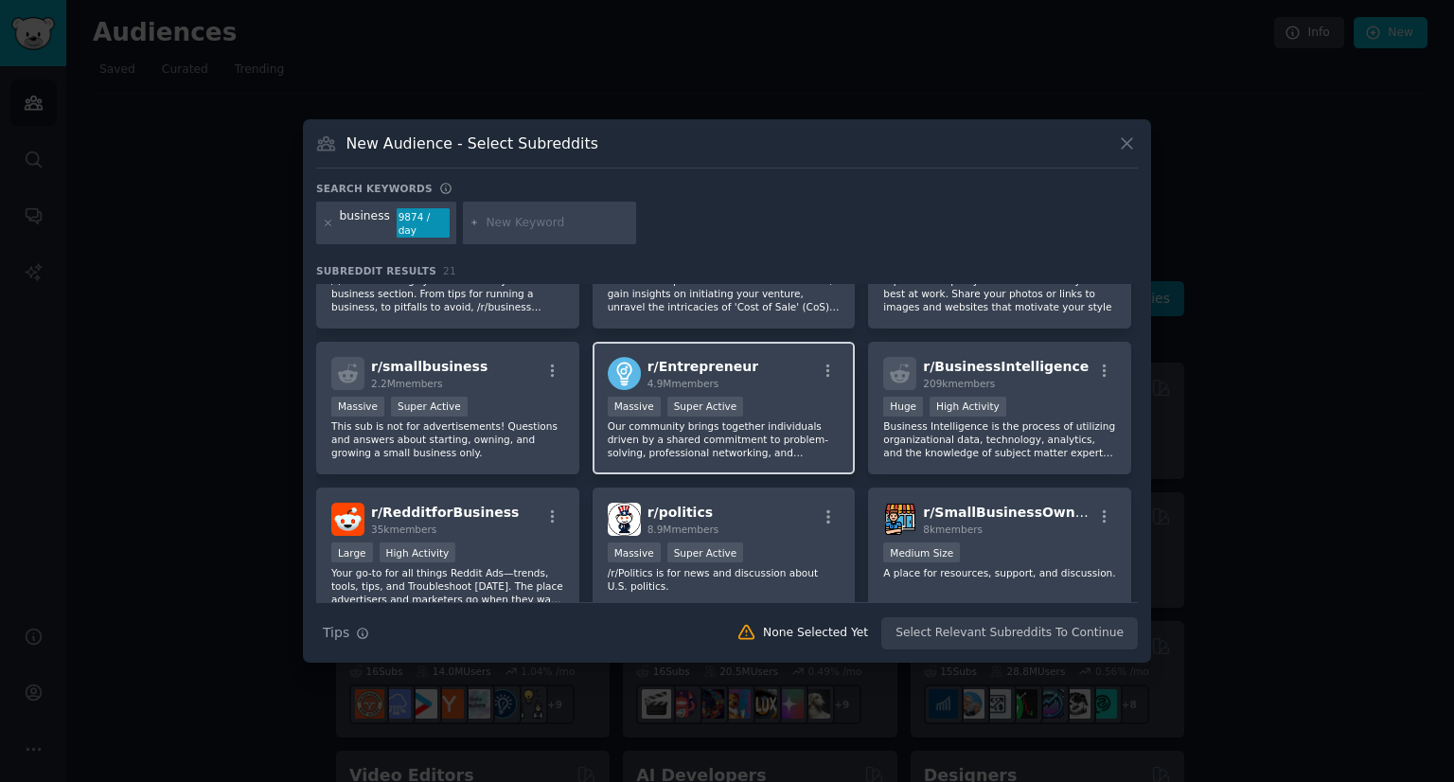
scroll to position [74, 0]
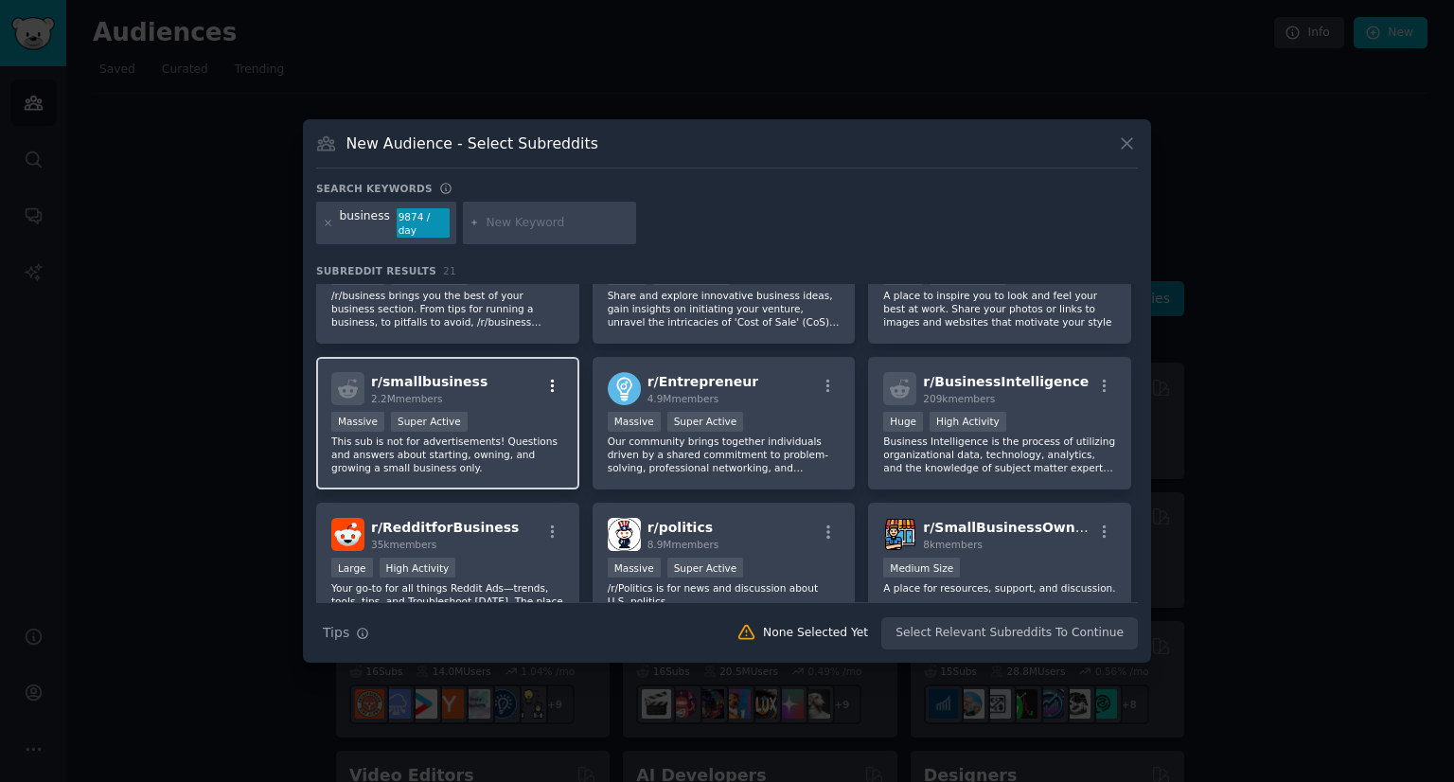
click at [545, 378] on icon "button" at bounding box center [552, 386] width 17 height 17
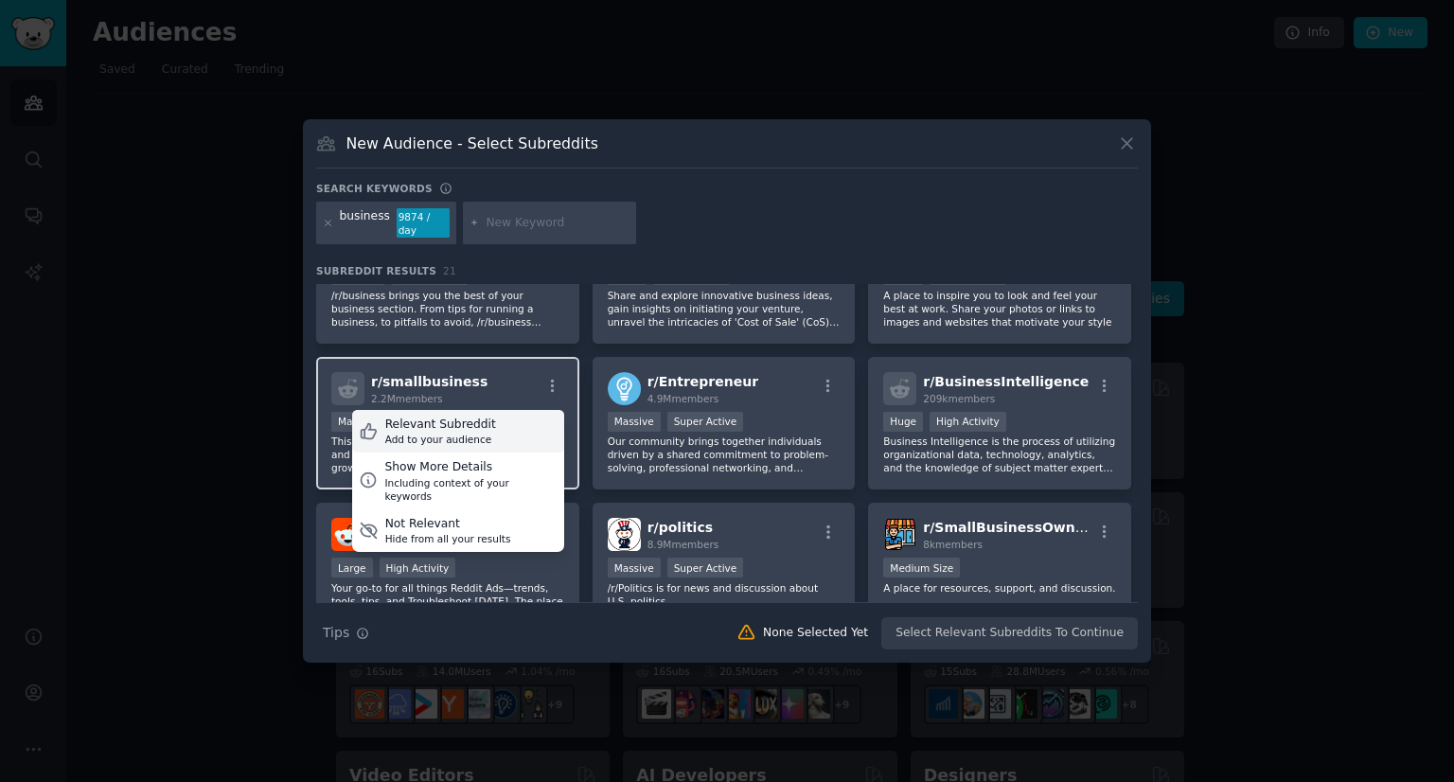
click at [500, 420] on div "Relevant Subreddit Add to your audience" at bounding box center [458, 432] width 212 height 44
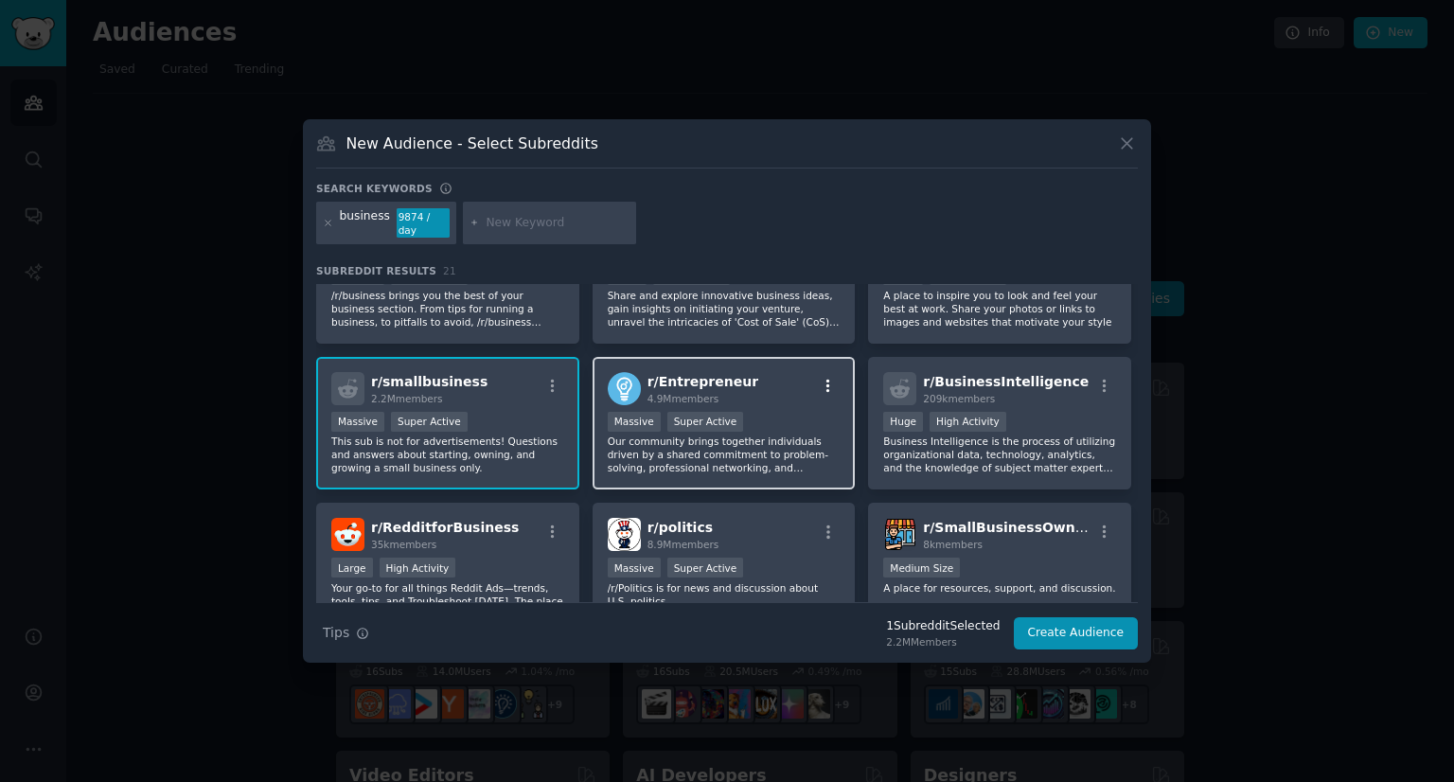
click at [828, 383] on icon "button" at bounding box center [828, 386] width 17 height 17
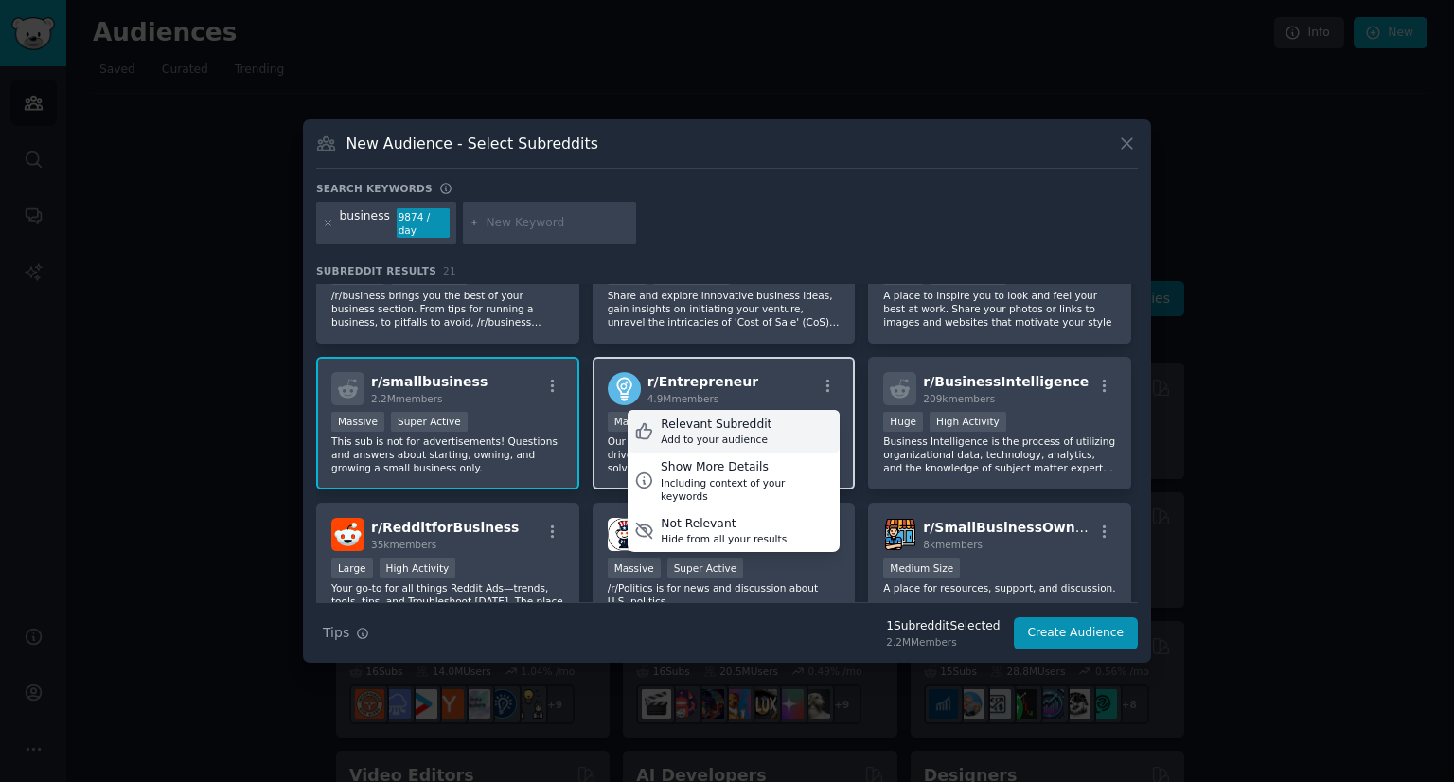
click at [793, 419] on div "Relevant Subreddit Add to your audience" at bounding box center [734, 432] width 212 height 44
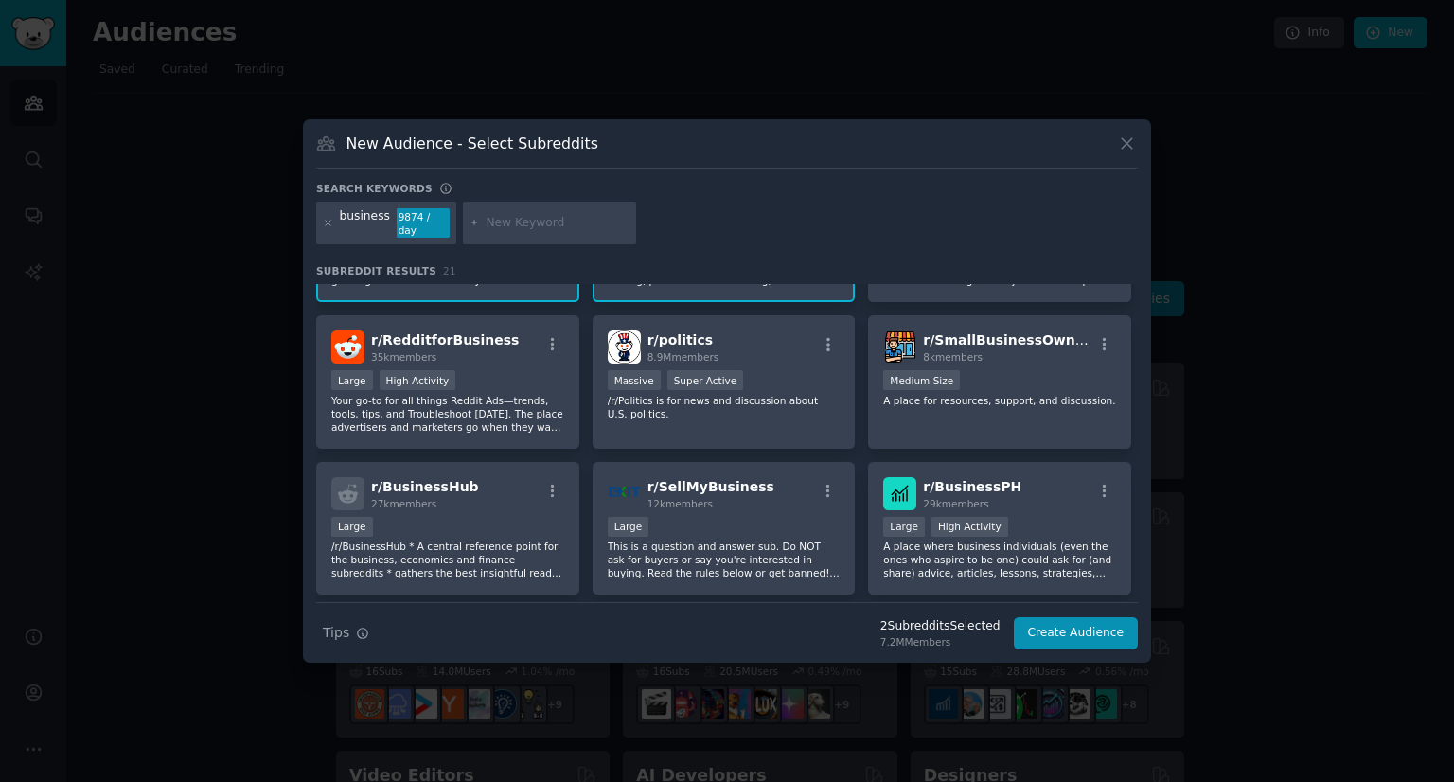
scroll to position [280, 0]
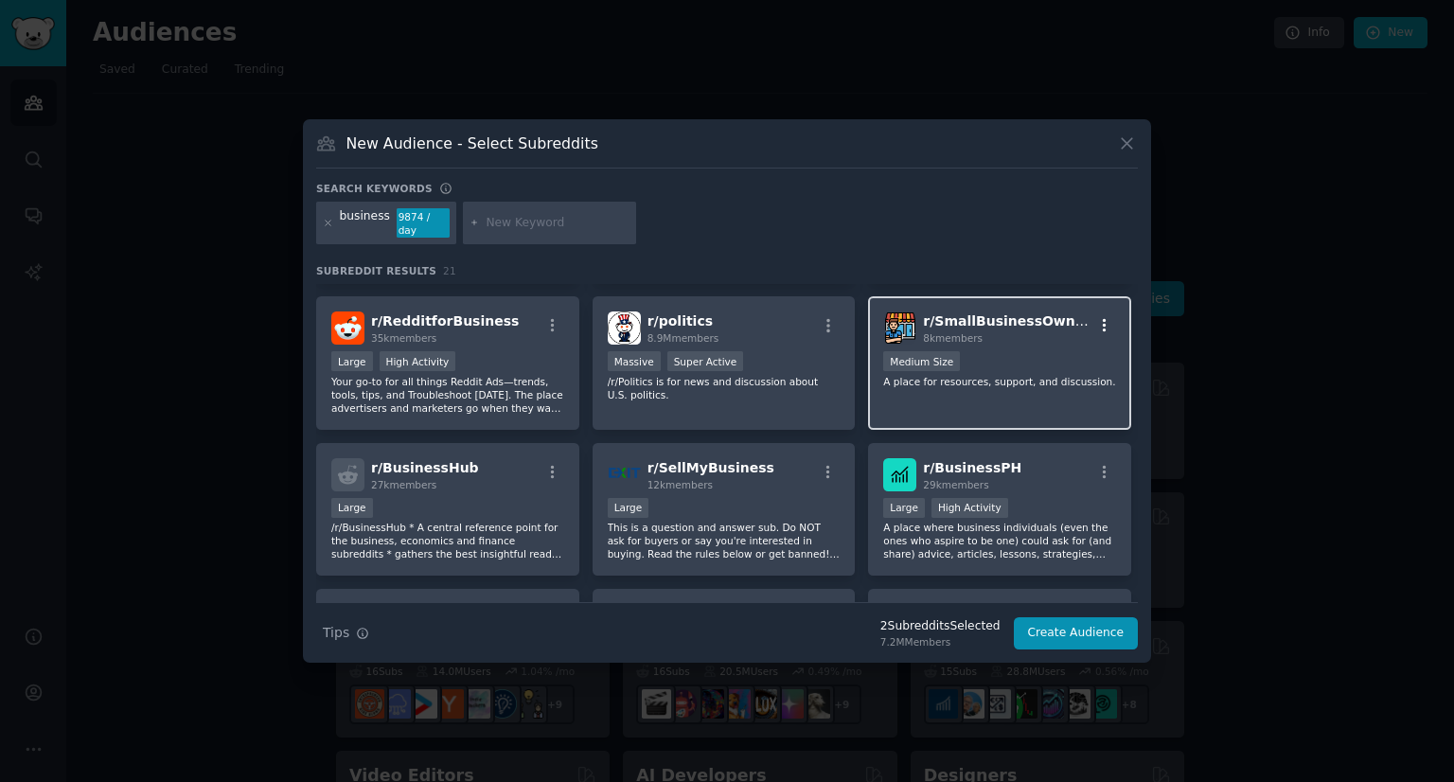
click at [1103, 317] on icon "button" at bounding box center [1104, 325] width 17 height 17
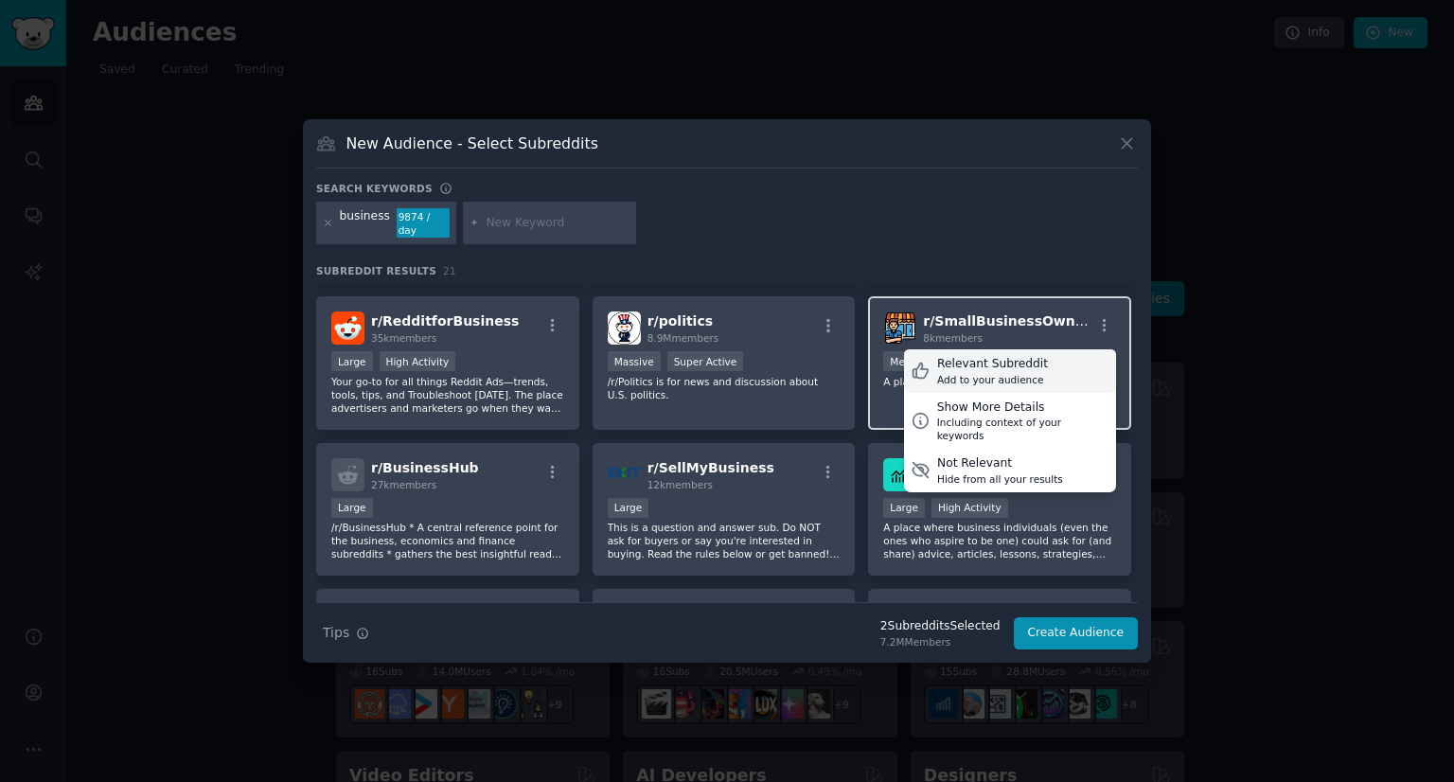
click at [953, 358] on div "Relevant Subreddit" at bounding box center [992, 364] width 111 height 17
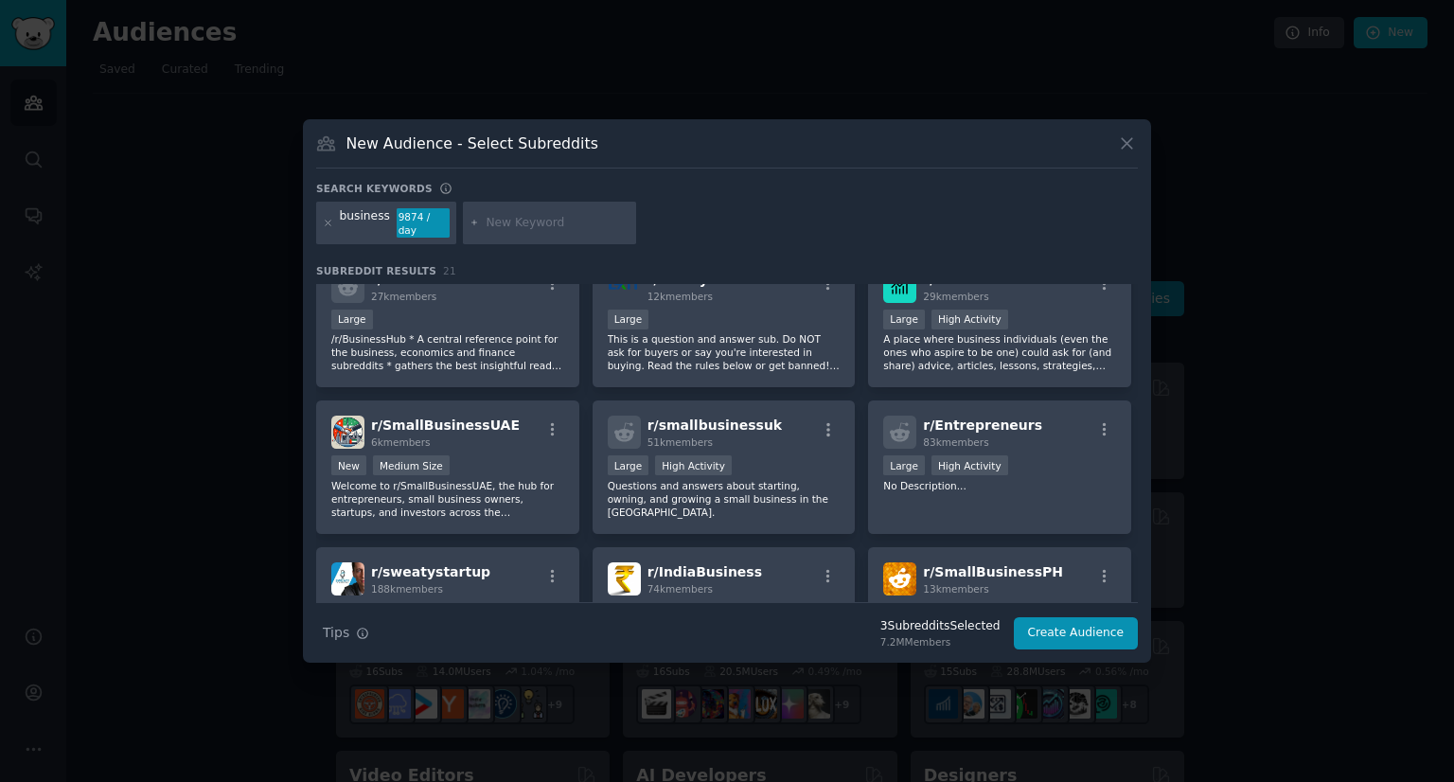
scroll to position [469, 0]
click at [1103, 422] on icon "button" at bounding box center [1105, 428] width 4 height 13
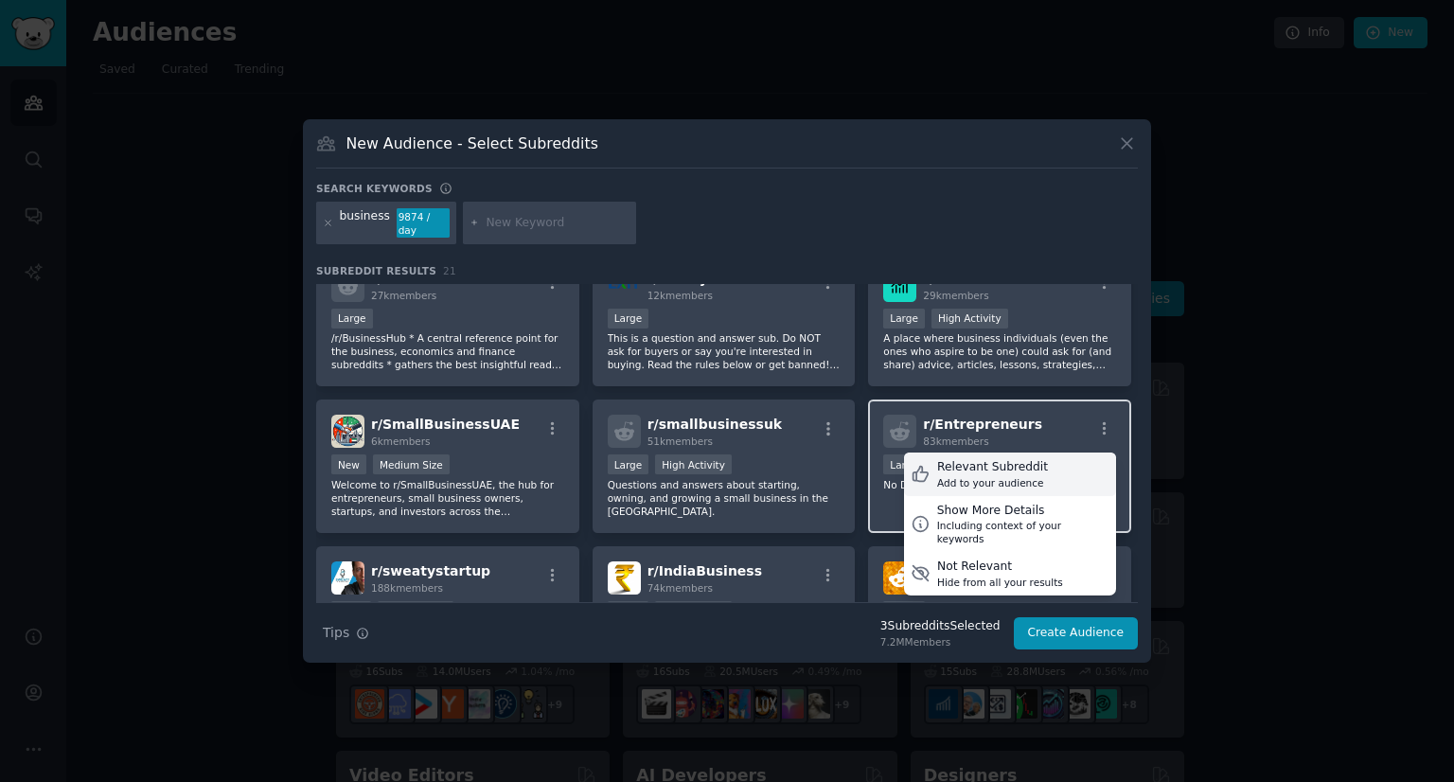
click at [1034, 453] on div "Relevant Subreddit Add to your audience" at bounding box center [1010, 474] width 212 height 44
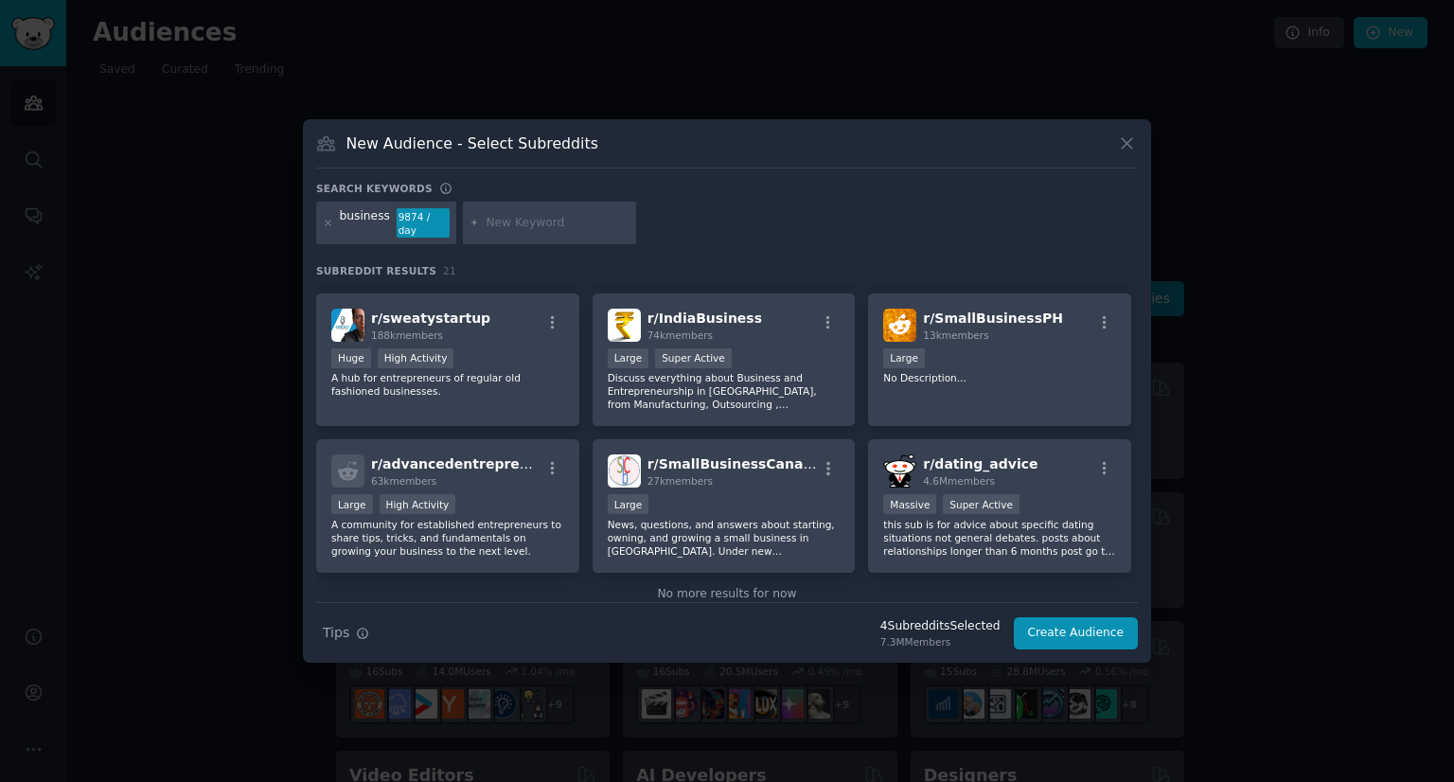
scroll to position [753, 0]
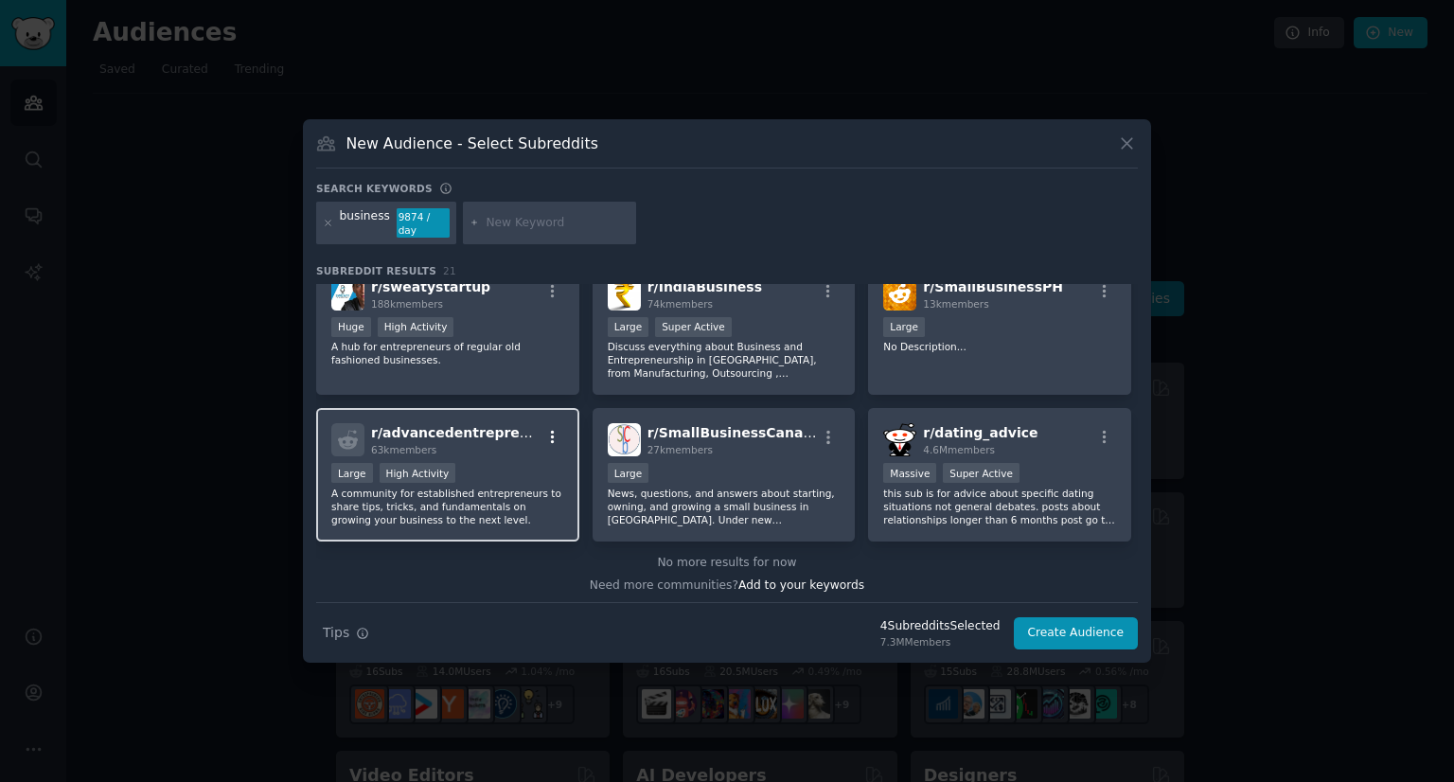
click at [547, 429] on icon "button" at bounding box center [552, 437] width 17 height 17
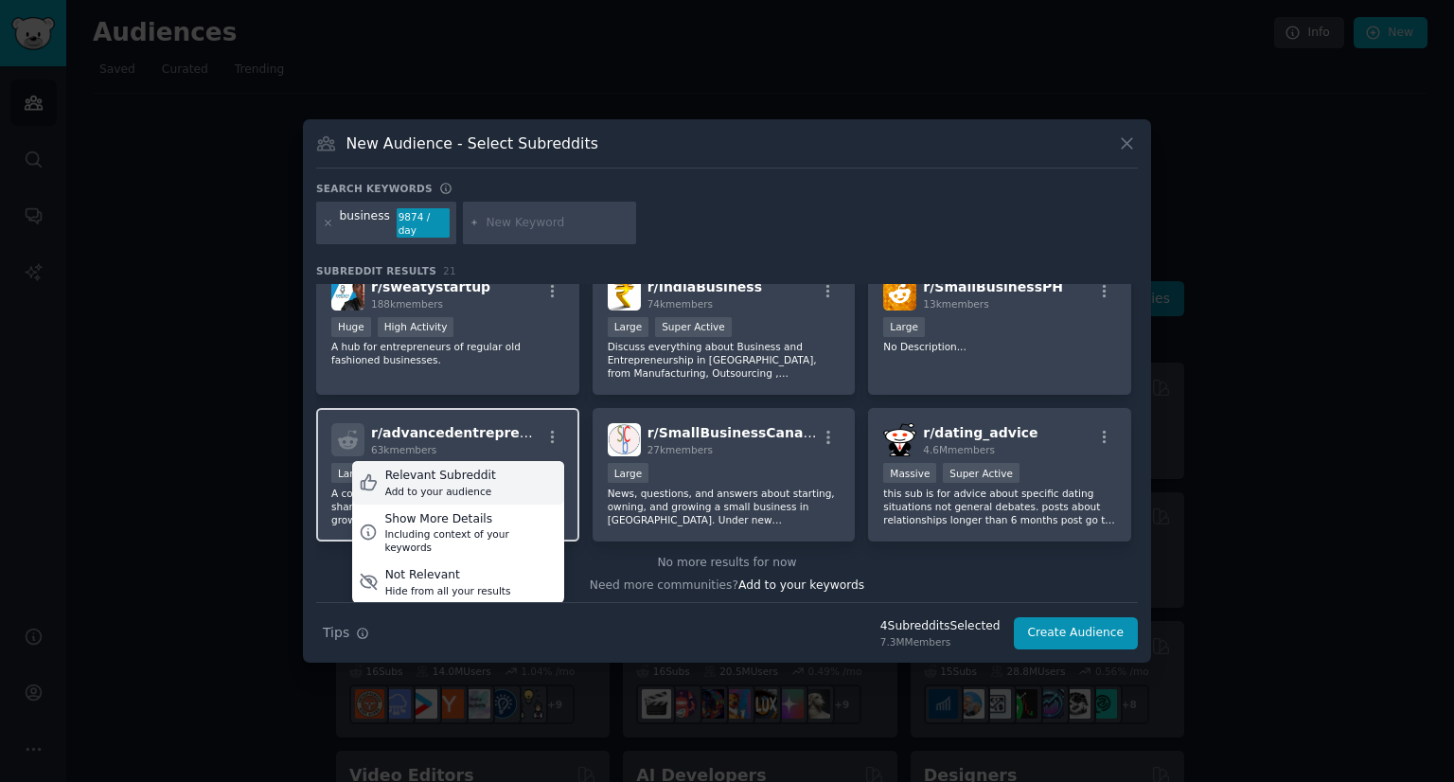
click at [501, 469] on div "Relevant Subreddit Add to your audience" at bounding box center [458, 483] width 212 height 44
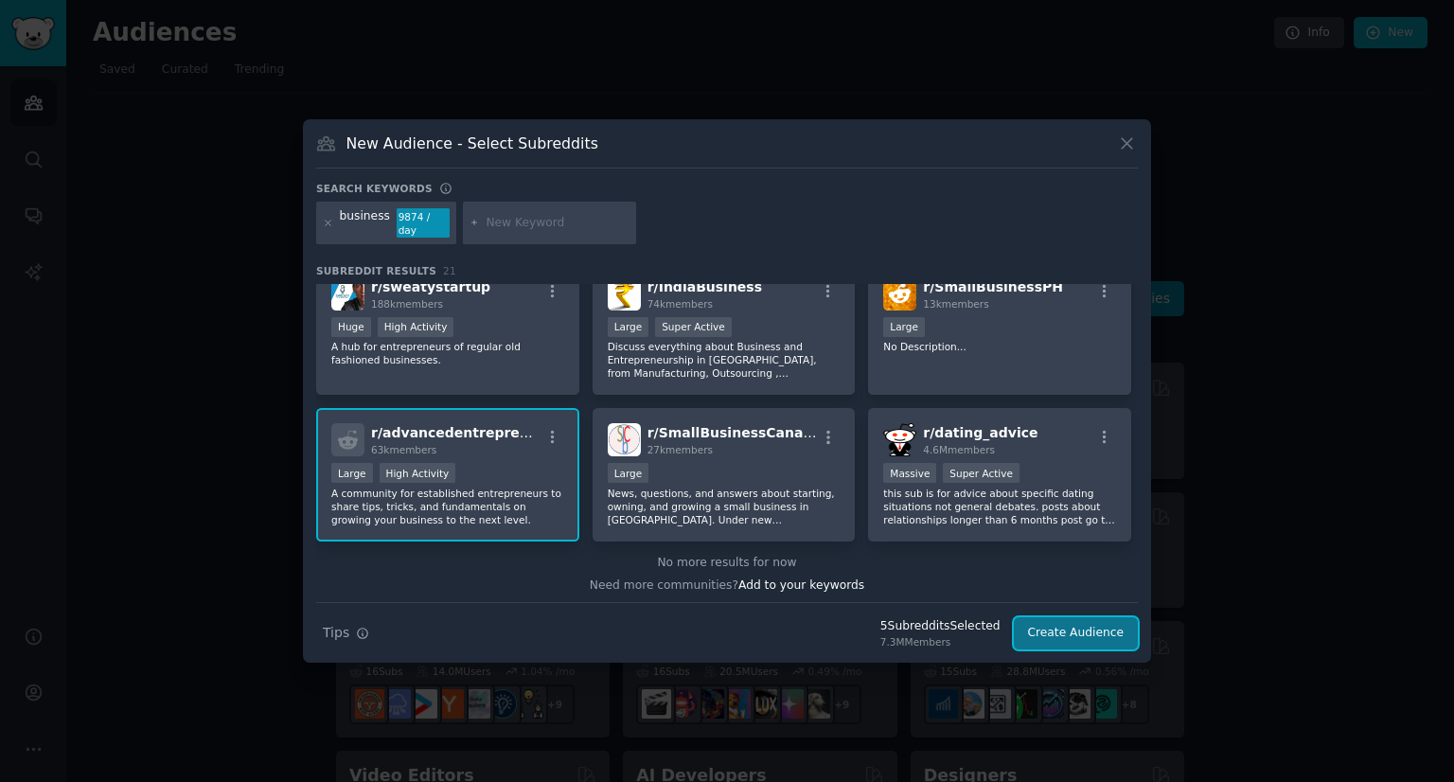
click at [1075, 623] on button "Create Audience" at bounding box center [1076, 633] width 125 height 32
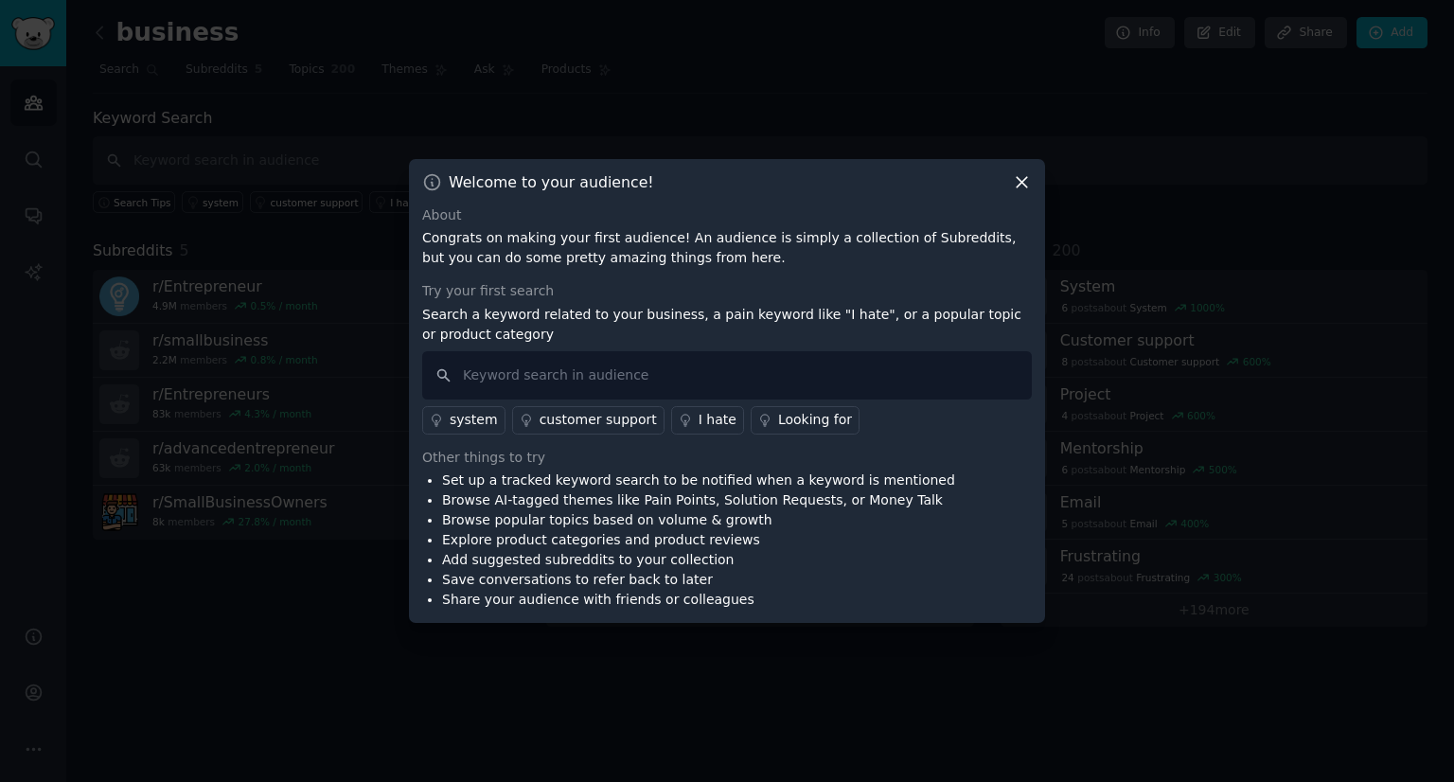
click at [1026, 181] on icon at bounding box center [1022, 182] width 20 height 20
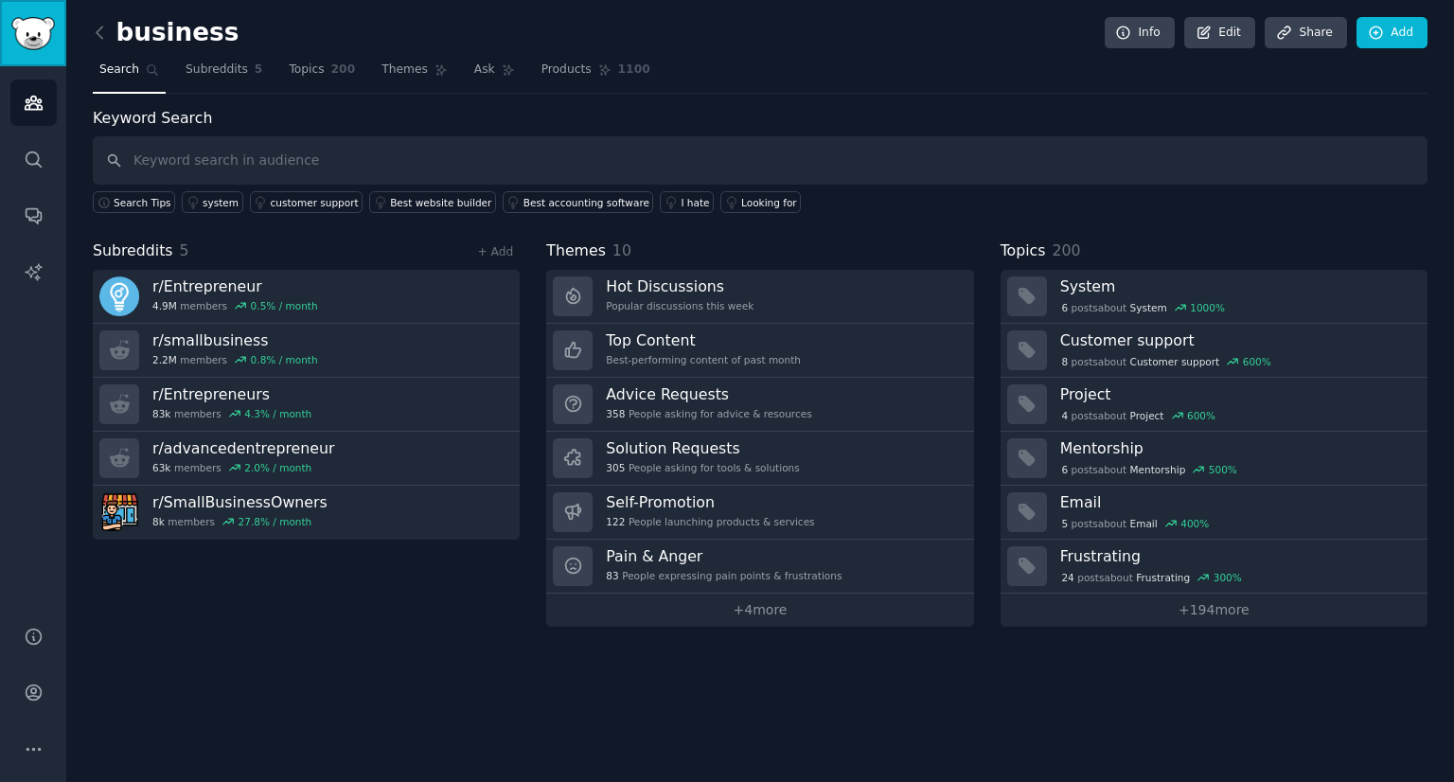
click at [43, 50] on link "Sidebar" at bounding box center [33, 33] width 66 height 66
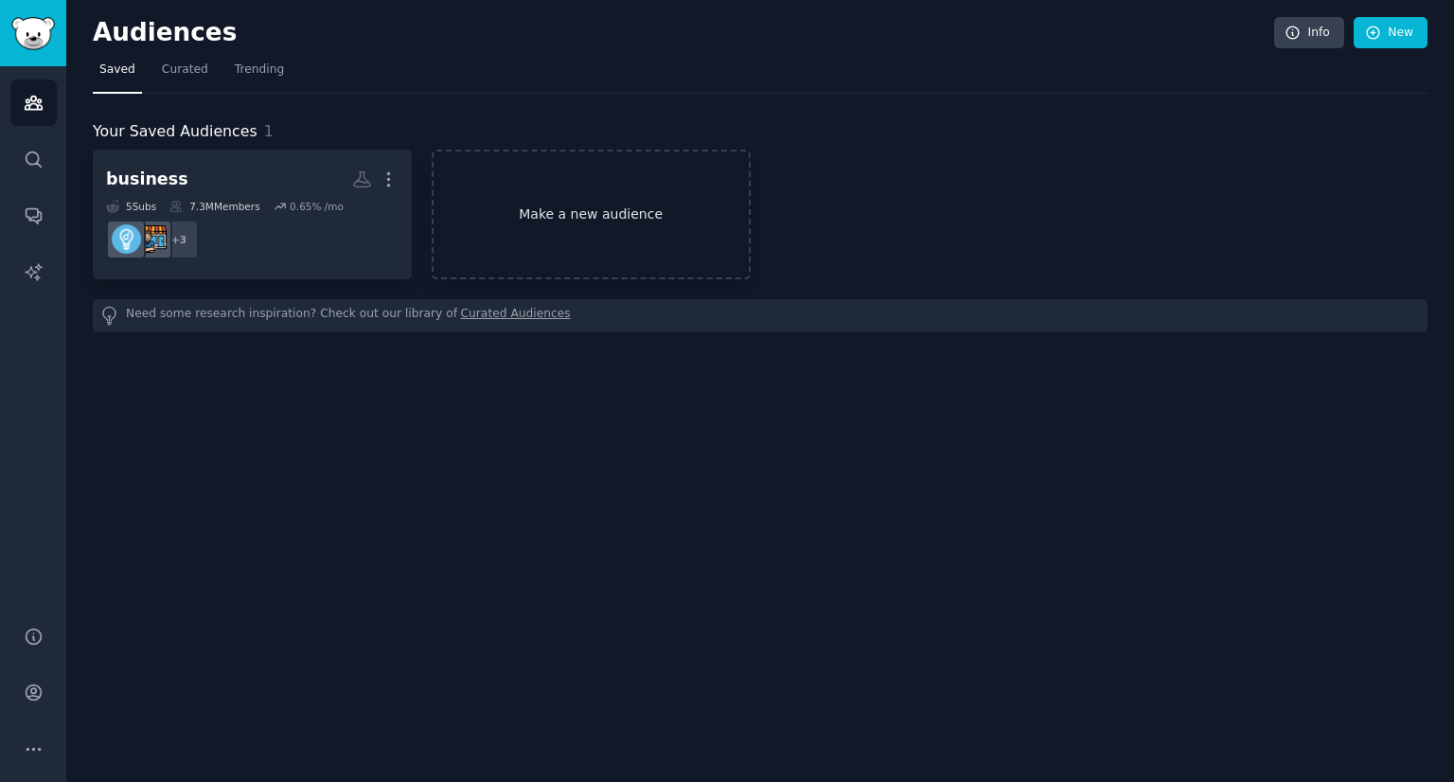
click at [591, 248] on link "Make a new audience" at bounding box center [591, 215] width 319 height 130
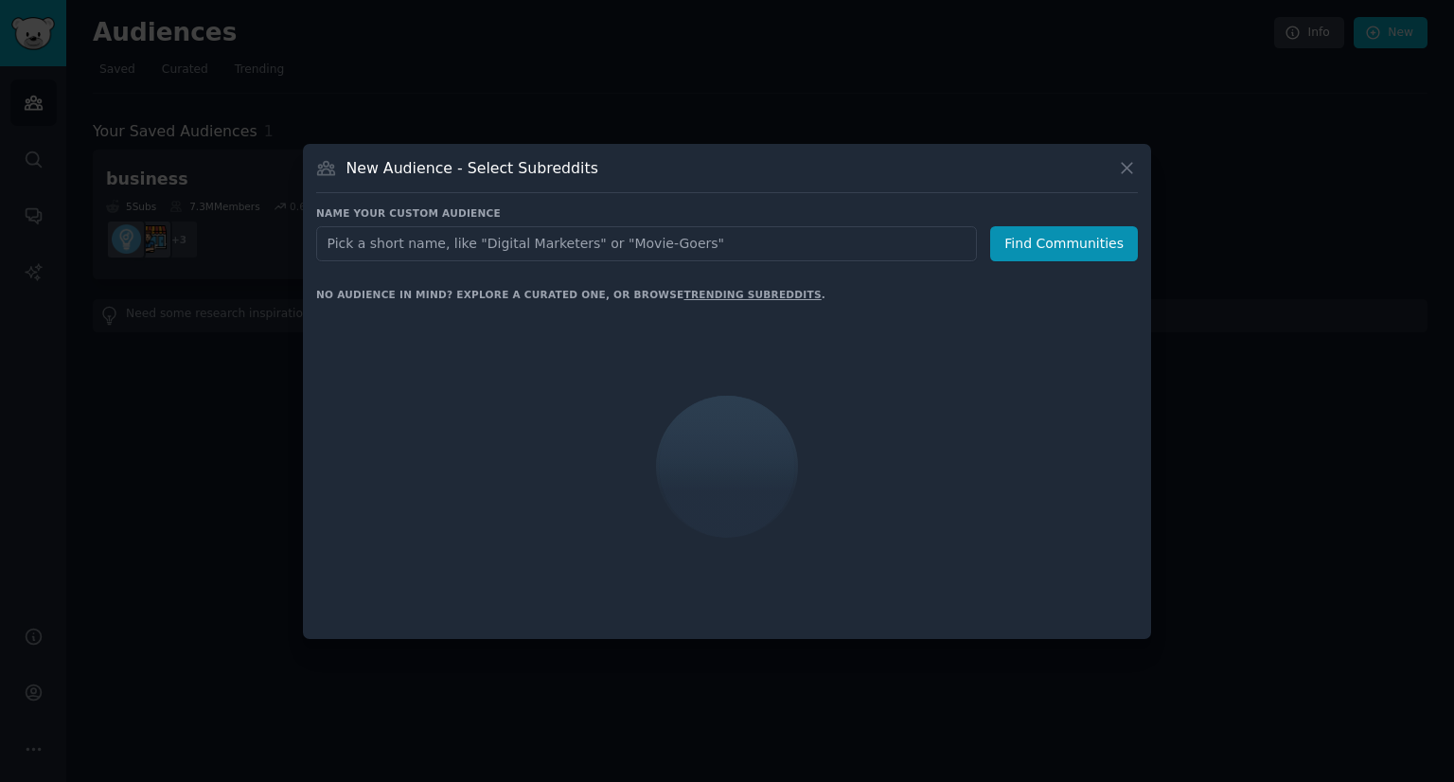
click at [488, 245] on input "text" at bounding box center [646, 243] width 661 height 35
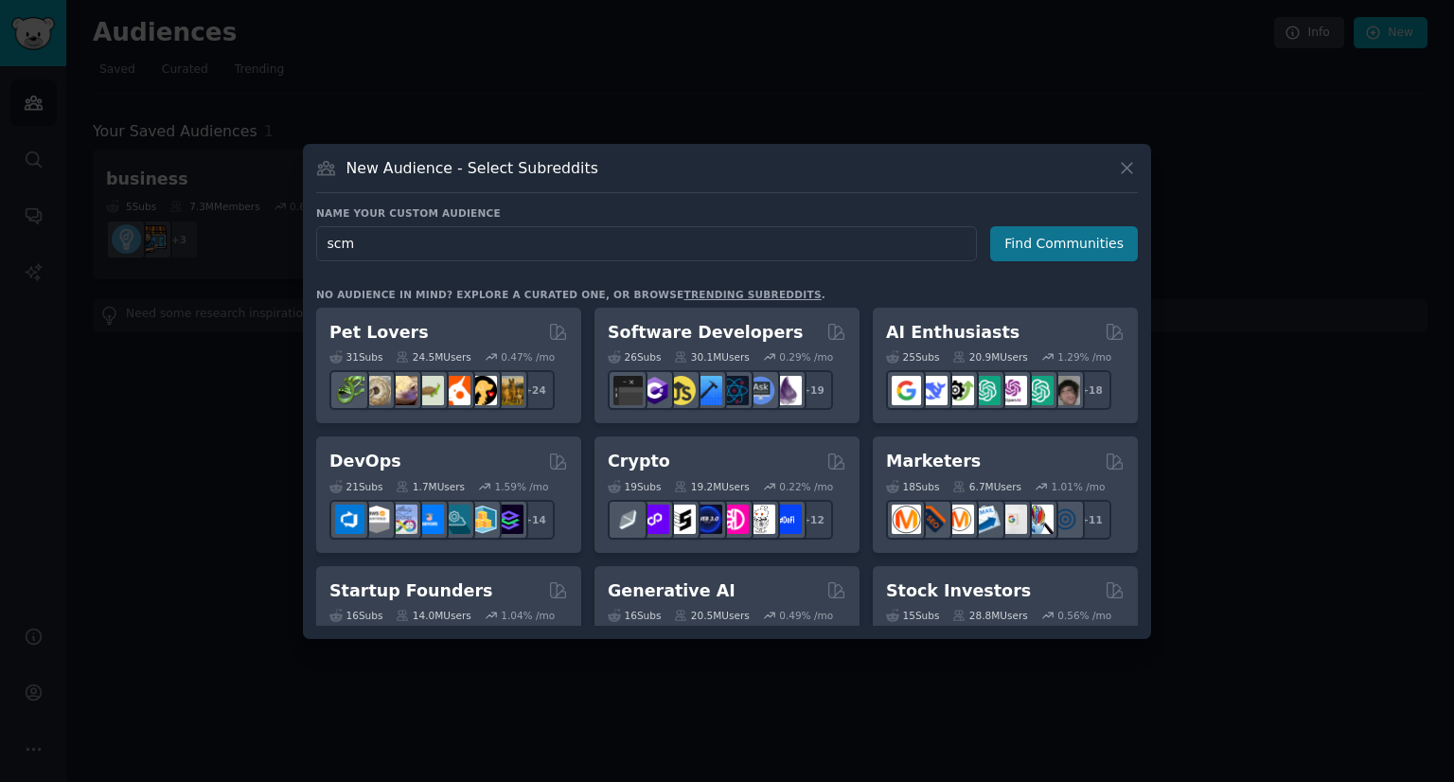
type input "scm"
click at [1068, 243] on button "Find Communities" at bounding box center [1064, 243] width 148 height 35
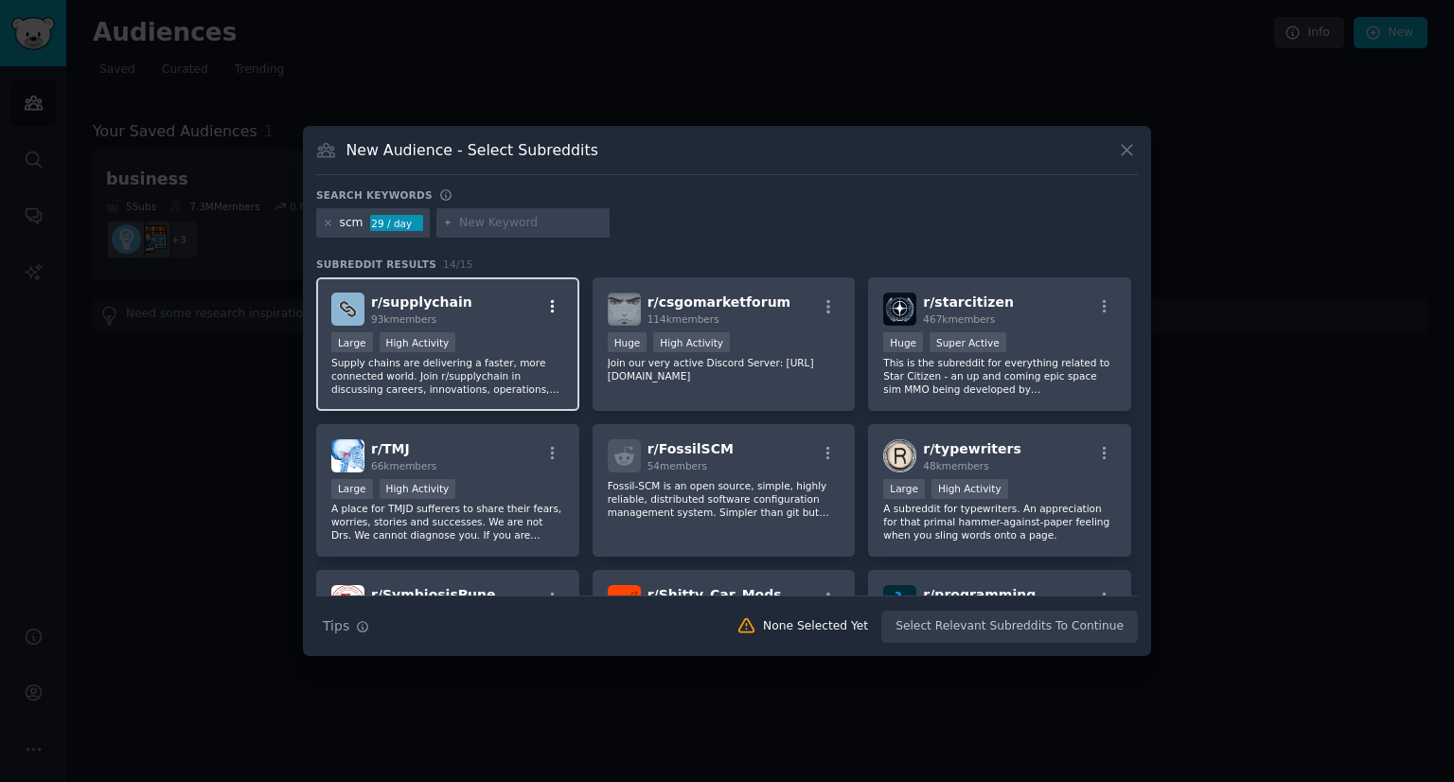
click at [552, 304] on icon "button" at bounding box center [552, 306] width 17 height 17
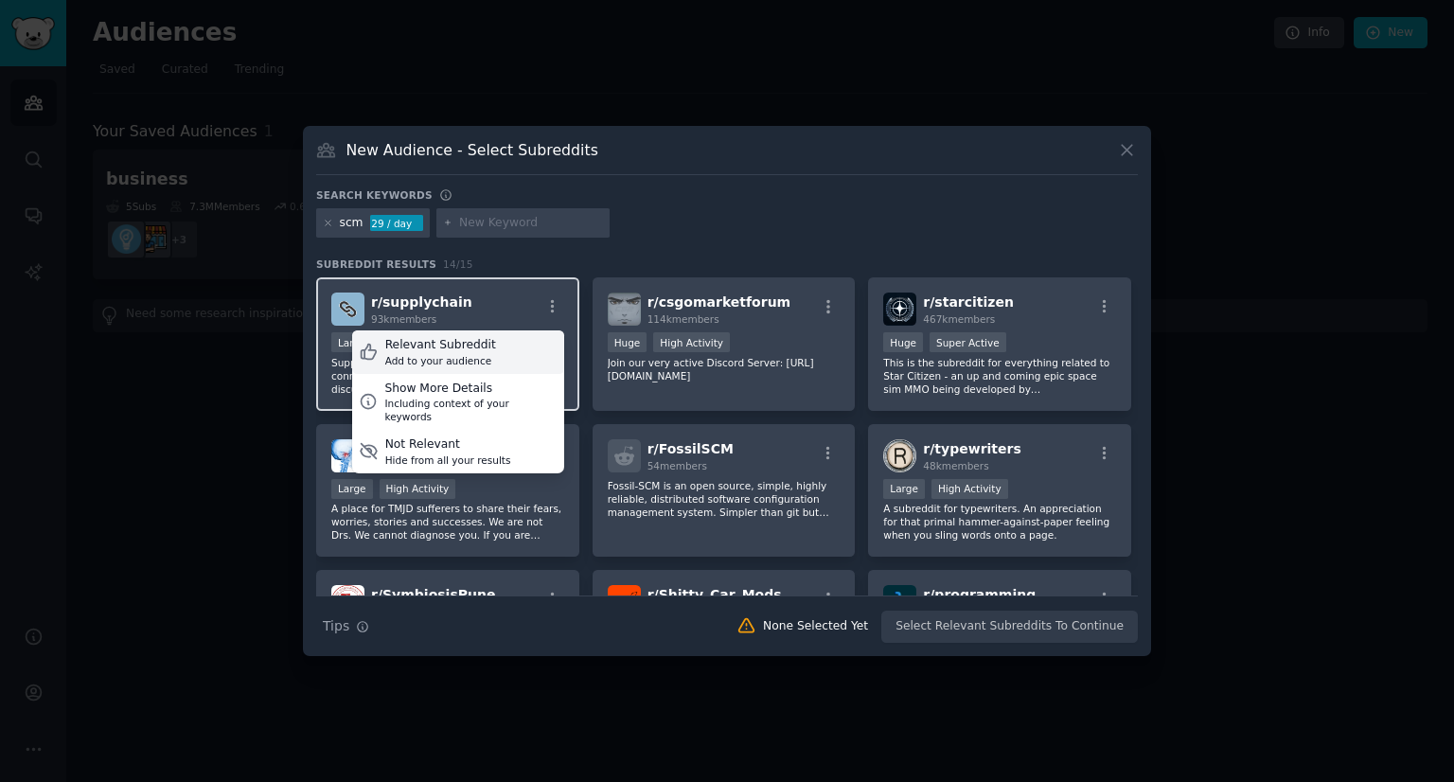
click at [466, 357] on div "Add to your audience" at bounding box center [440, 360] width 111 height 13
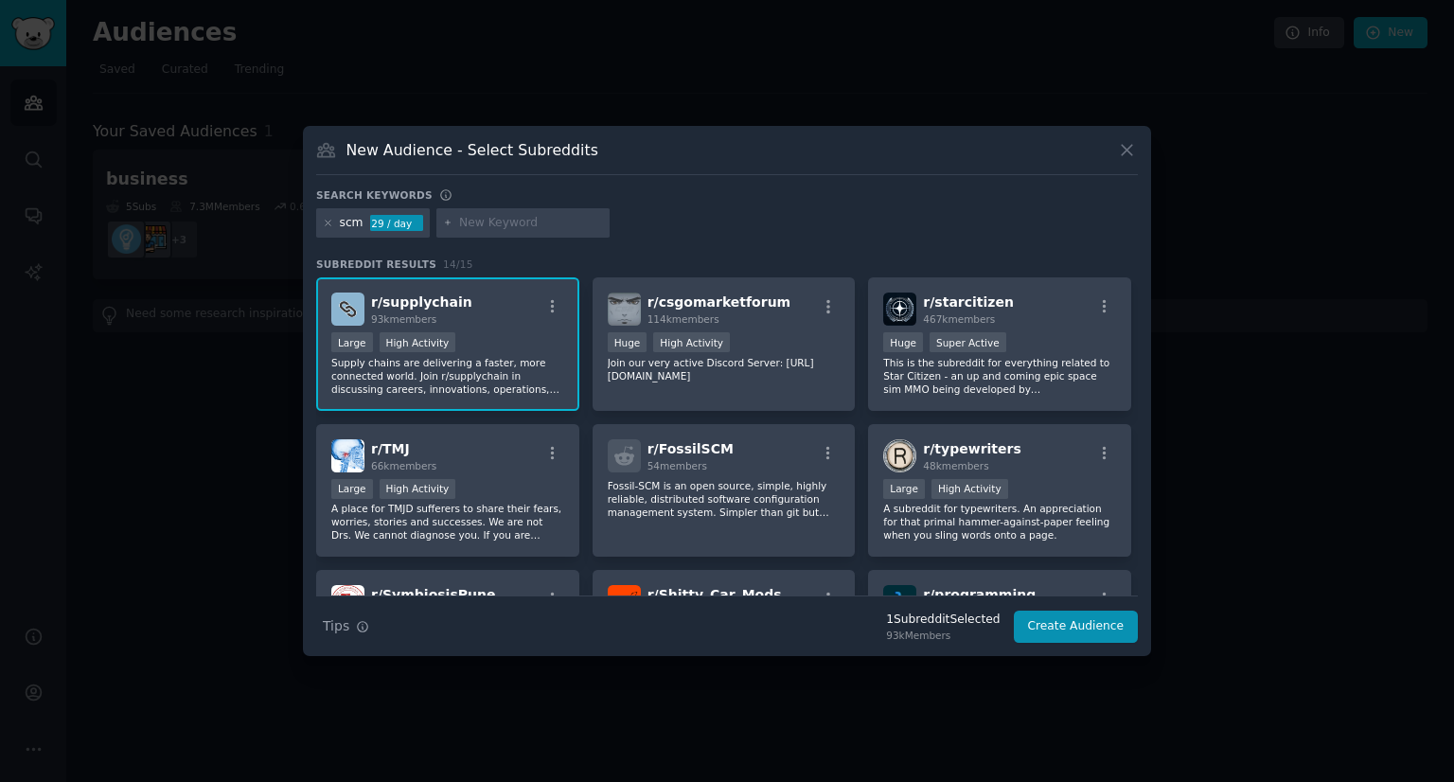
click at [471, 222] on input "text" at bounding box center [531, 223] width 144 height 17
type input "demandplan"
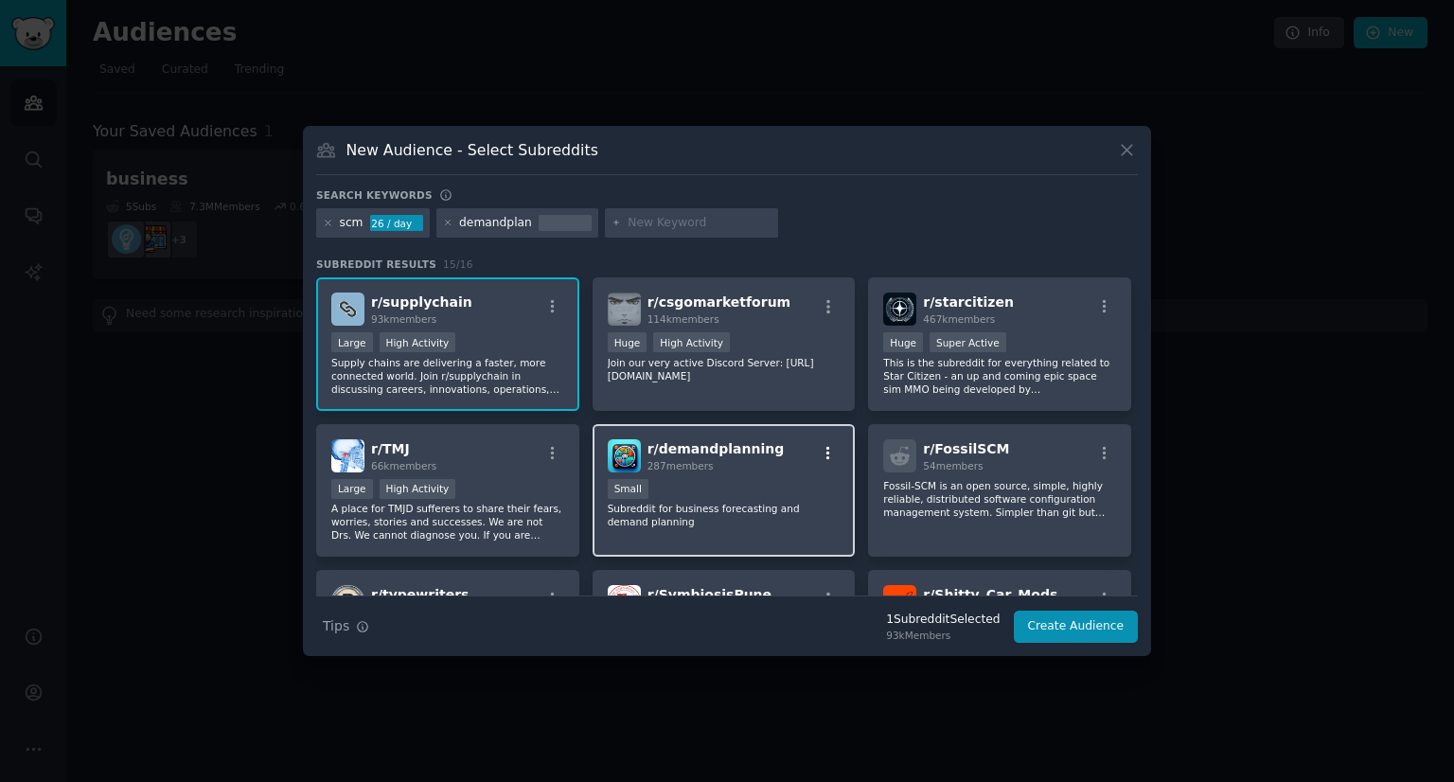
click at [826, 452] on icon "button" at bounding box center [828, 452] width 4 height 13
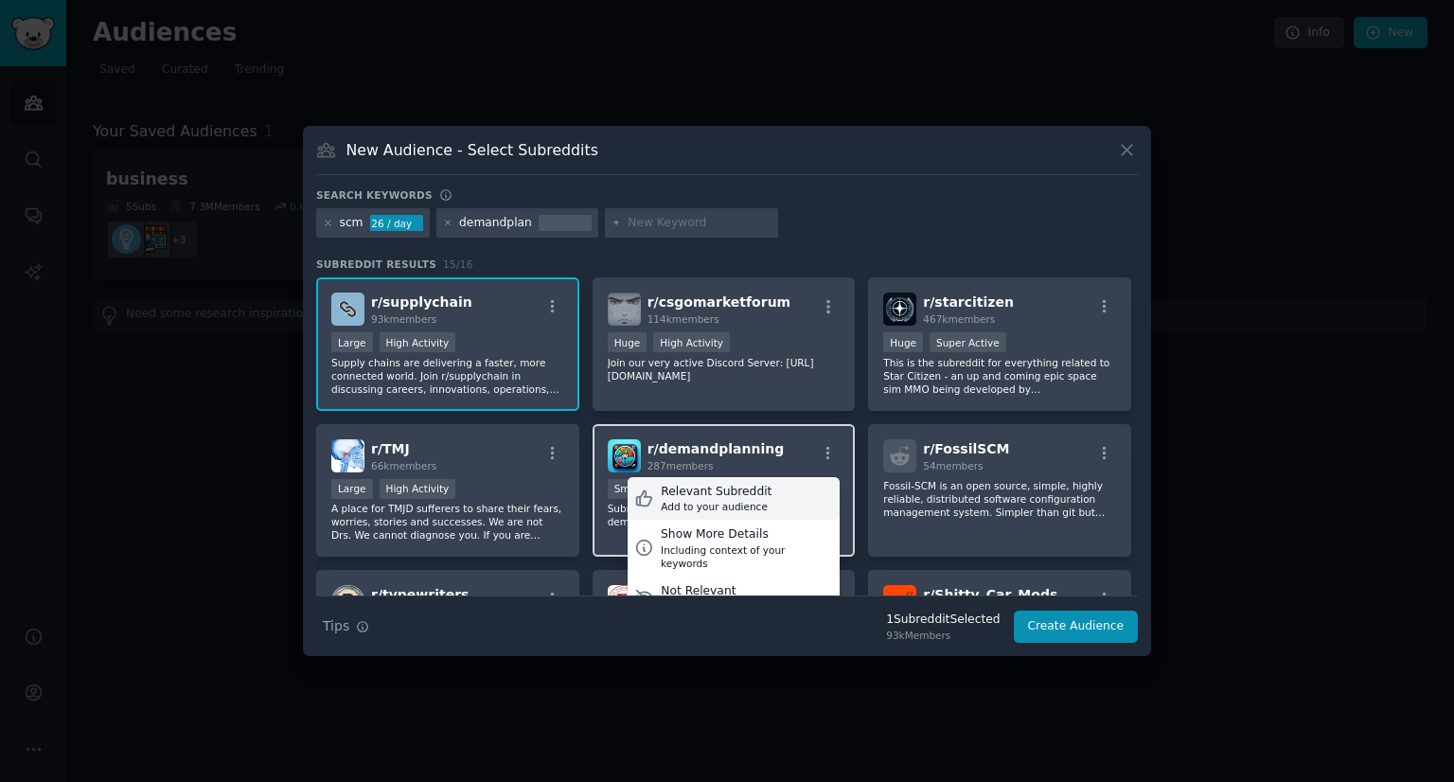
click at [791, 487] on div "Relevant Subreddit Add to your audience" at bounding box center [734, 499] width 212 height 44
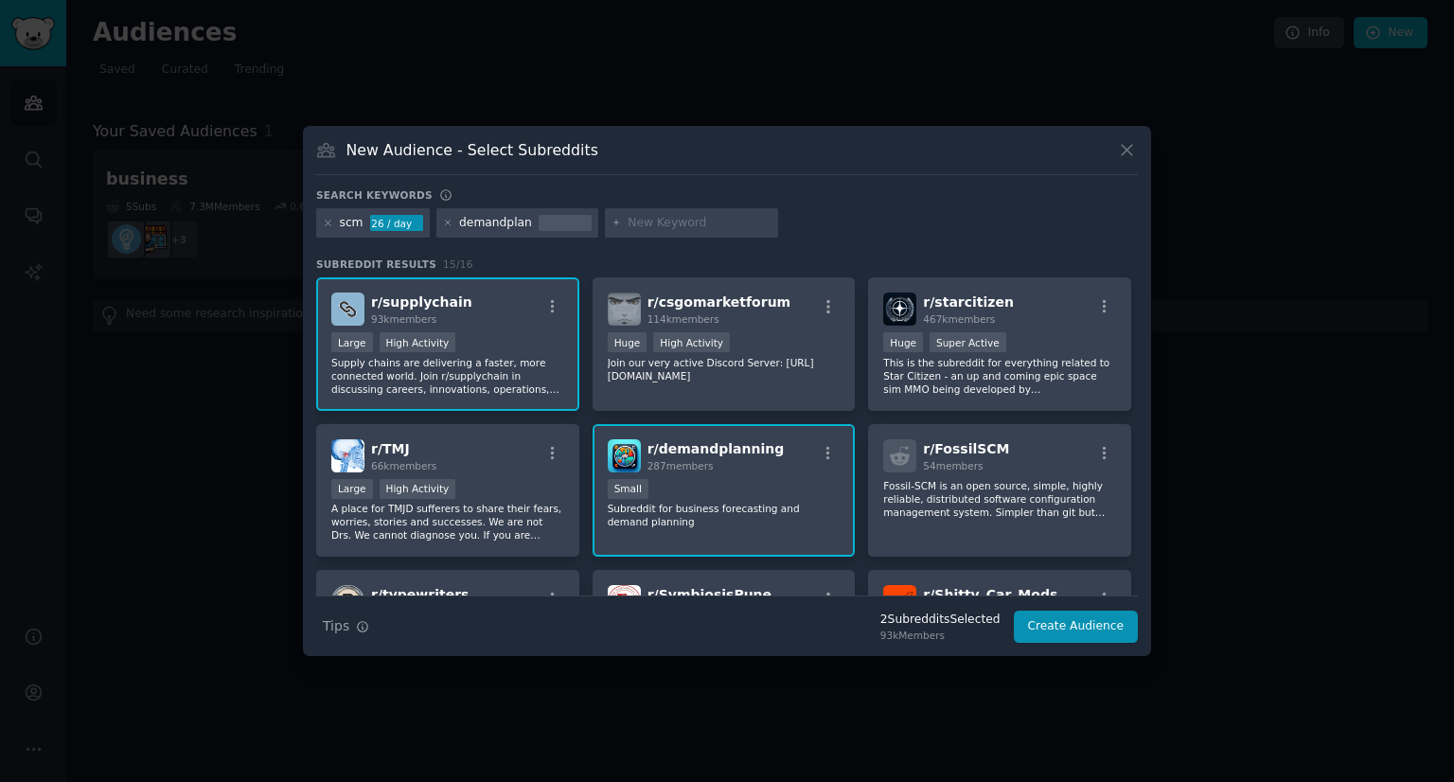
click at [670, 223] on input "text" at bounding box center [700, 223] width 144 height 17
paste input "InventoryManagement"
type input "InventoryManagement"
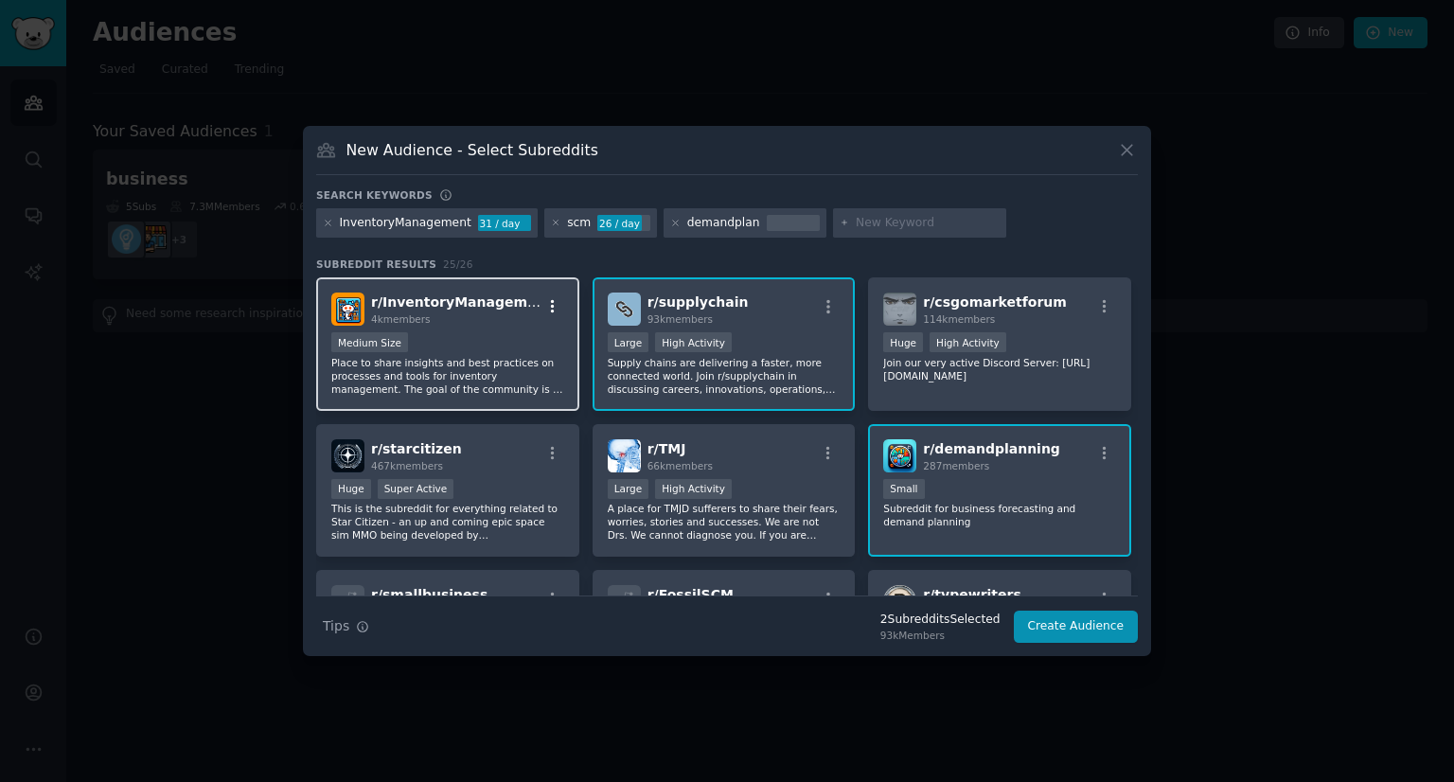
click at [553, 301] on icon "button" at bounding box center [552, 306] width 17 height 17
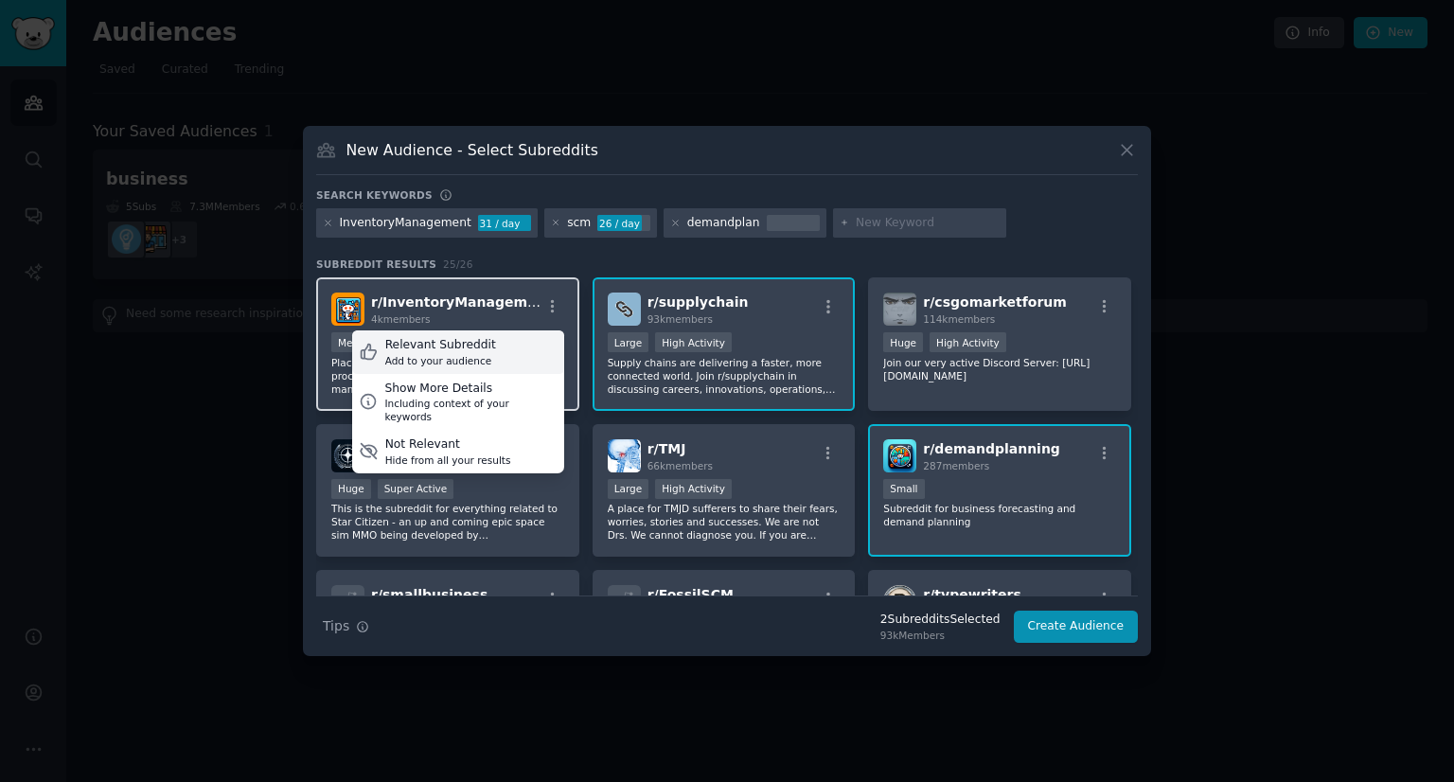
click at [506, 341] on div "Relevant Subreddit Add to your audience" at bounding box center [458, 352] width 212 height 44
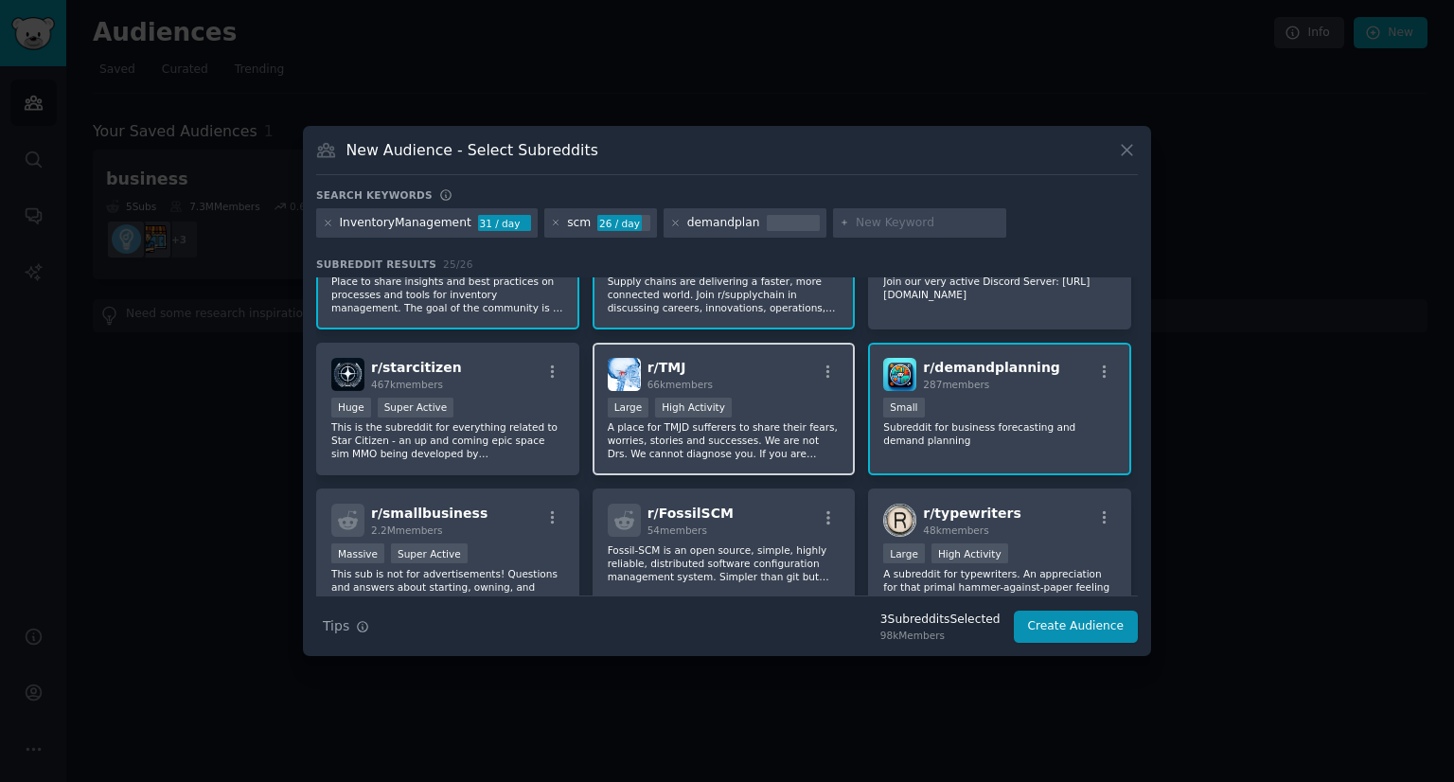
scroll to position [163, 0]
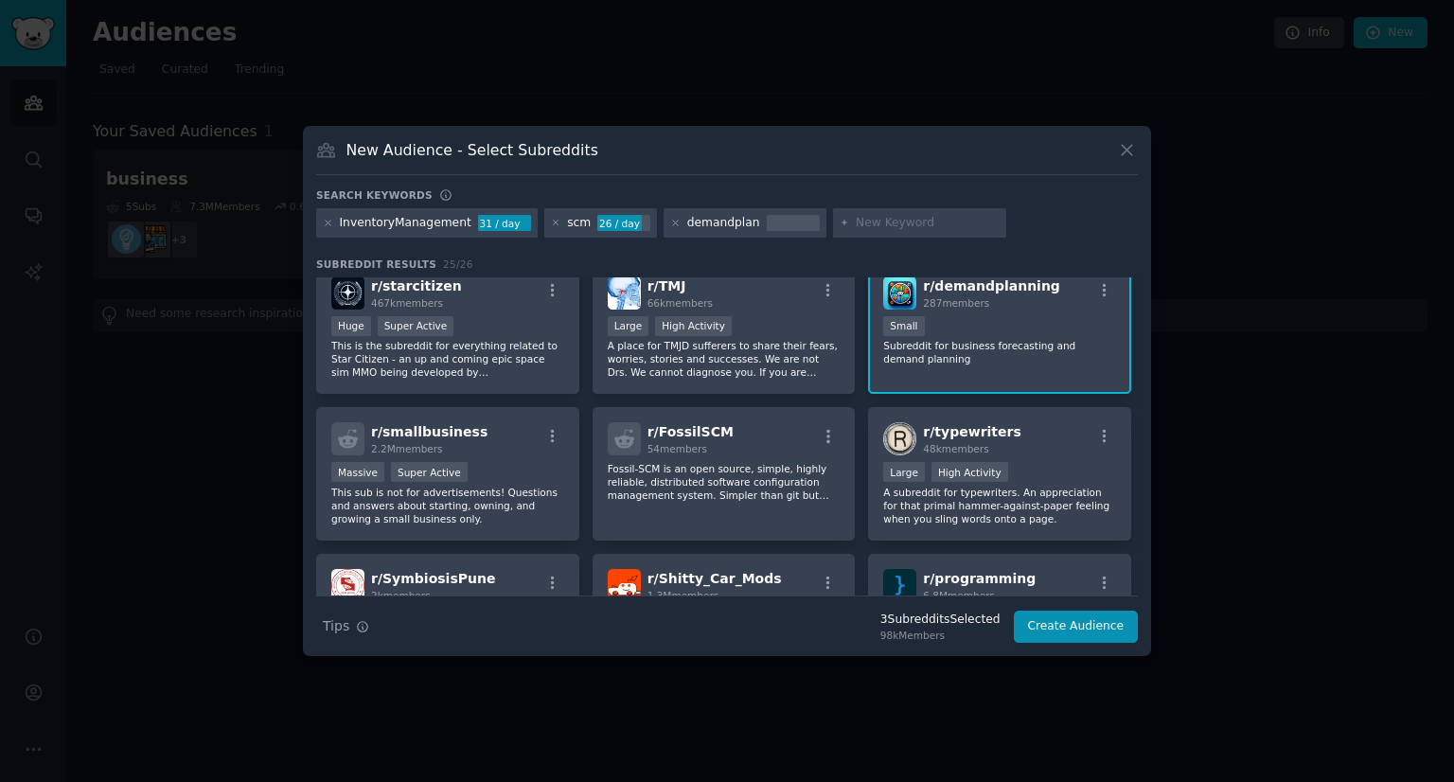
click at [880, 221] on input "text" at bounding box center [928, 223] width 144 height 17
click at [1039, 626] on button "Create Audience" at bounding box center [1076, 627] width 125 height 32
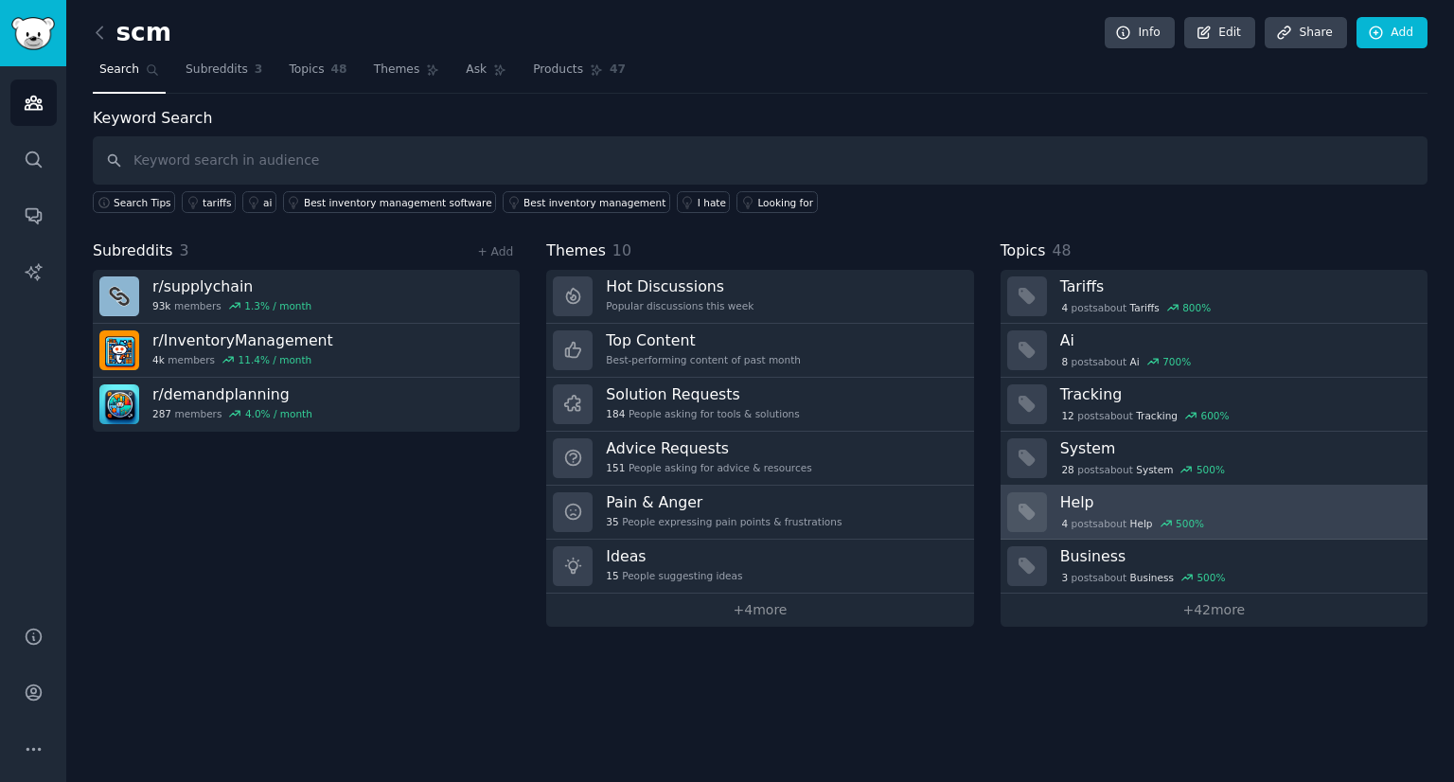
click at [1094, 499] on h3 "Help" at bounding box center [1237, 502] width 354 height 20
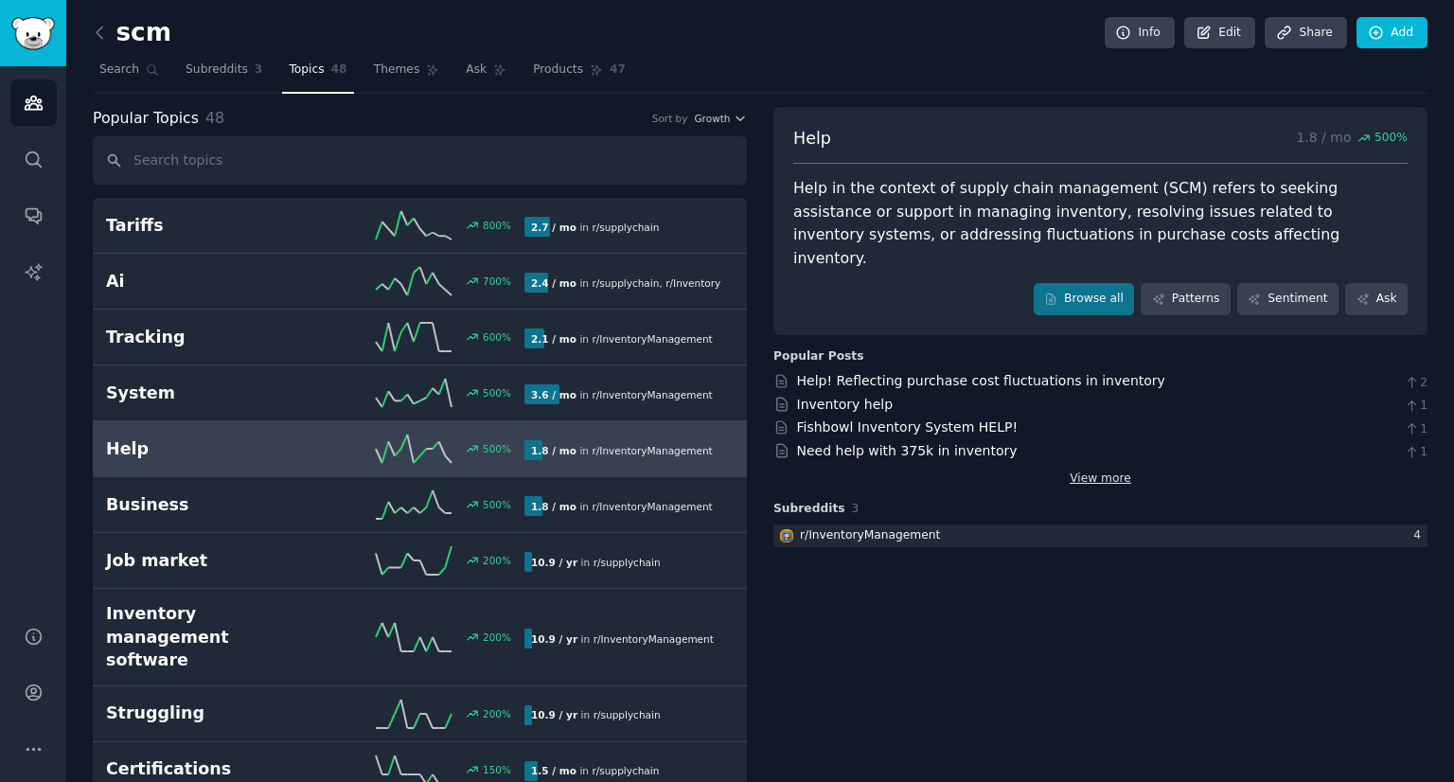
click at [1089, 470] on link "View more" at bounding box center [1101, 478] width 62 height 17
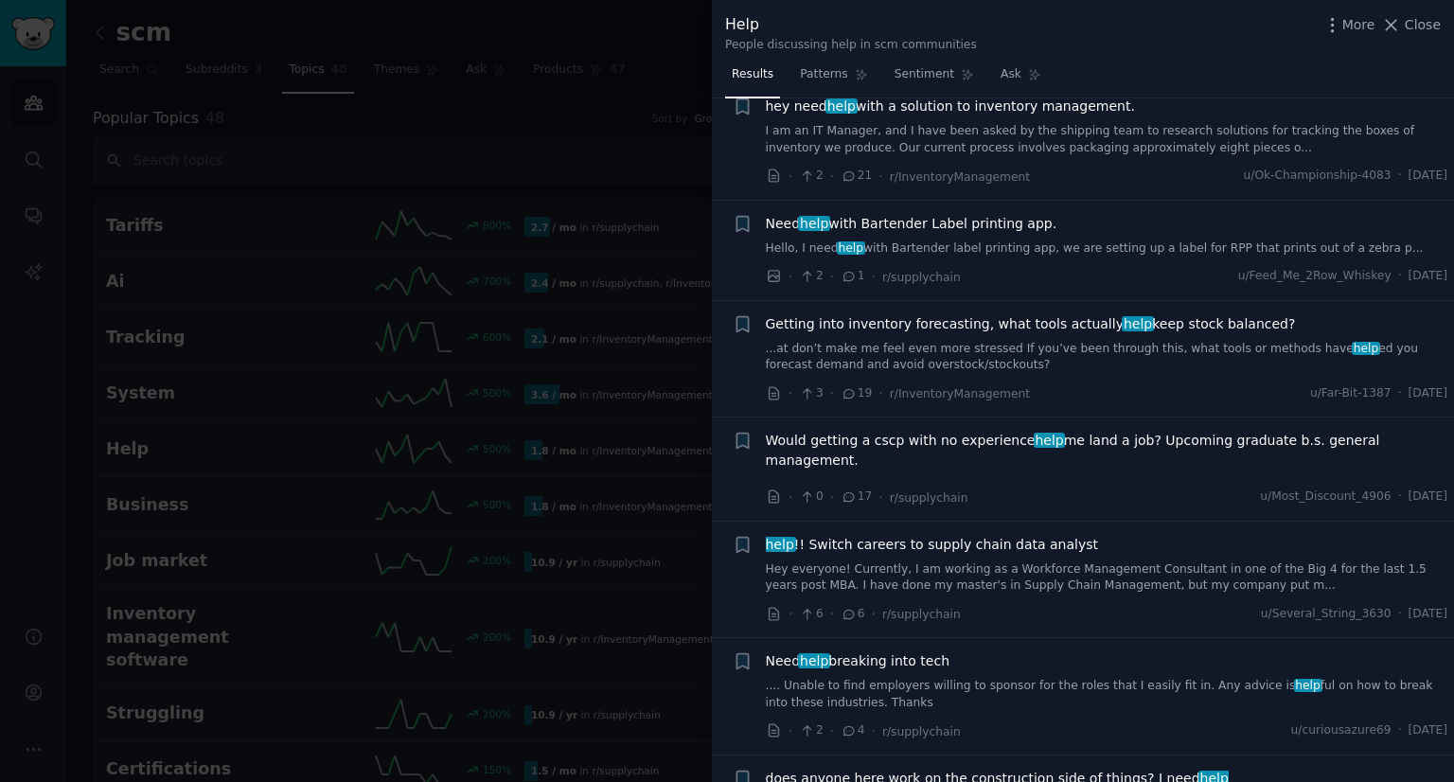
scroll to position [1616, 0]
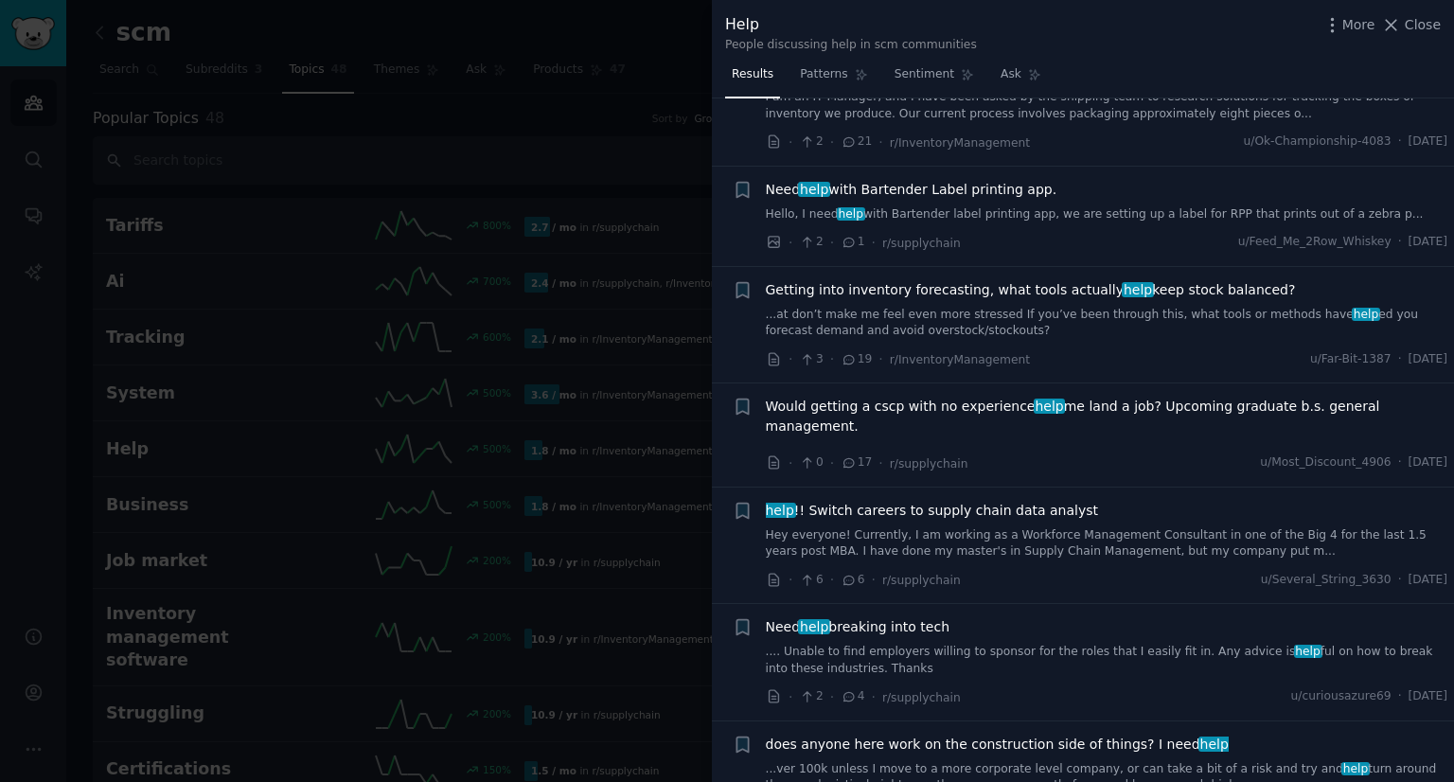
click at [1053, 285] on span "Getting into inventory forecasting, what tools actually help keep stock balance…" at bounding box center [1031, 290] width 530 height 20
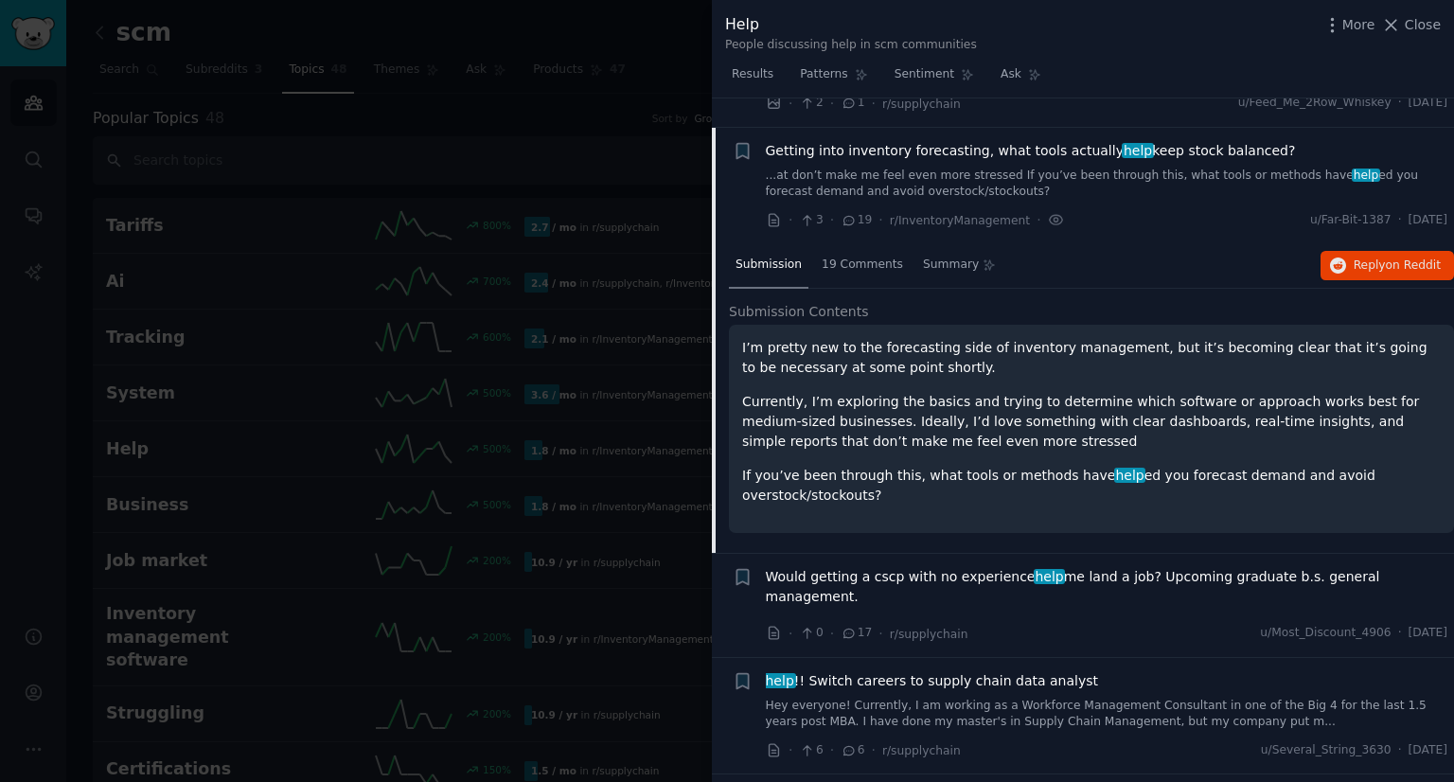
scroll to position [1755, 0]
click at [851, 268] on span "19 Comments" at bounding box center [862, 265] width 81 height 17
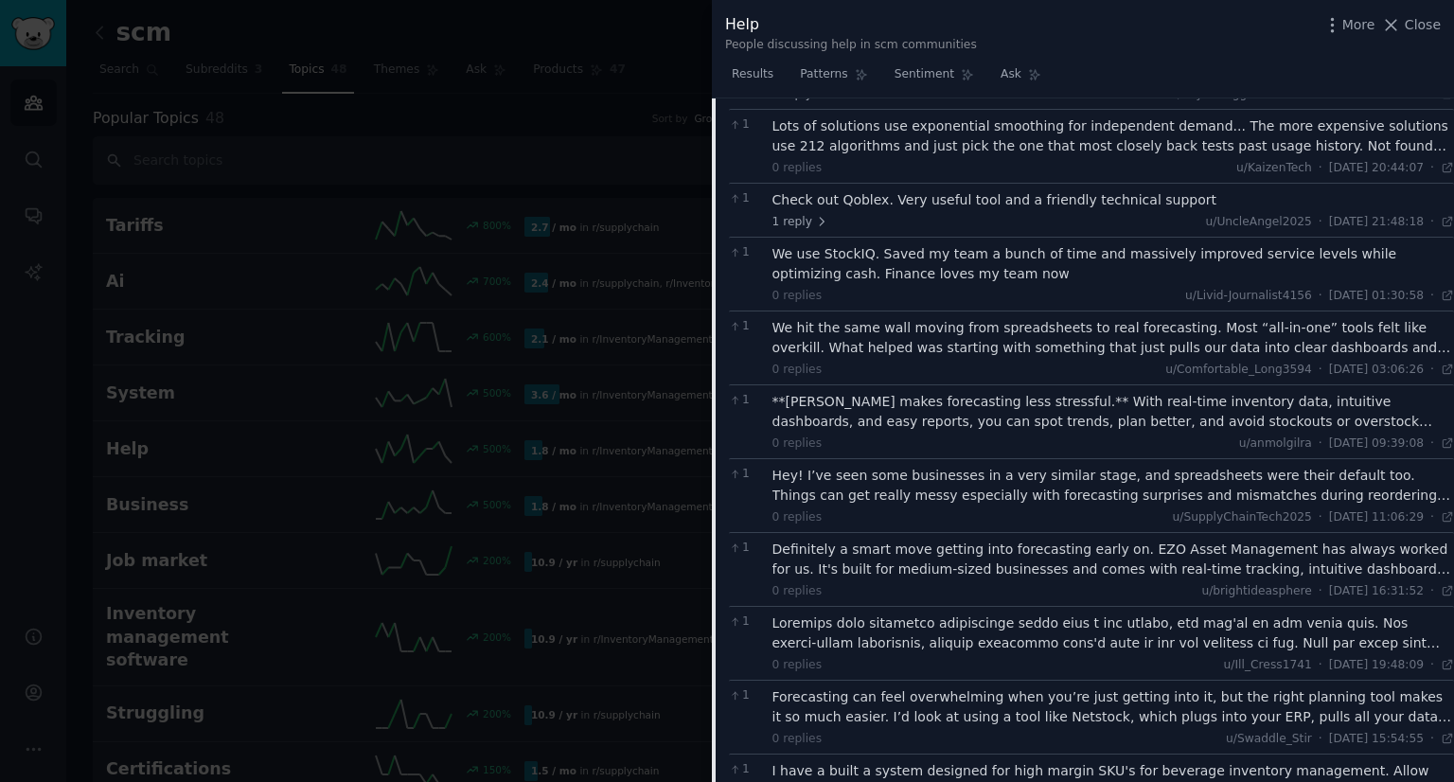
scroll to position [2117, 0]
click at [1152, 337] on div "We hit the same wall moving from spreadsheets to real forecasting. Most “all-in…" at bounding box center [1113, 338] width 682 height 40
